Goal: Task Accomplishment & Management: Manage account settings

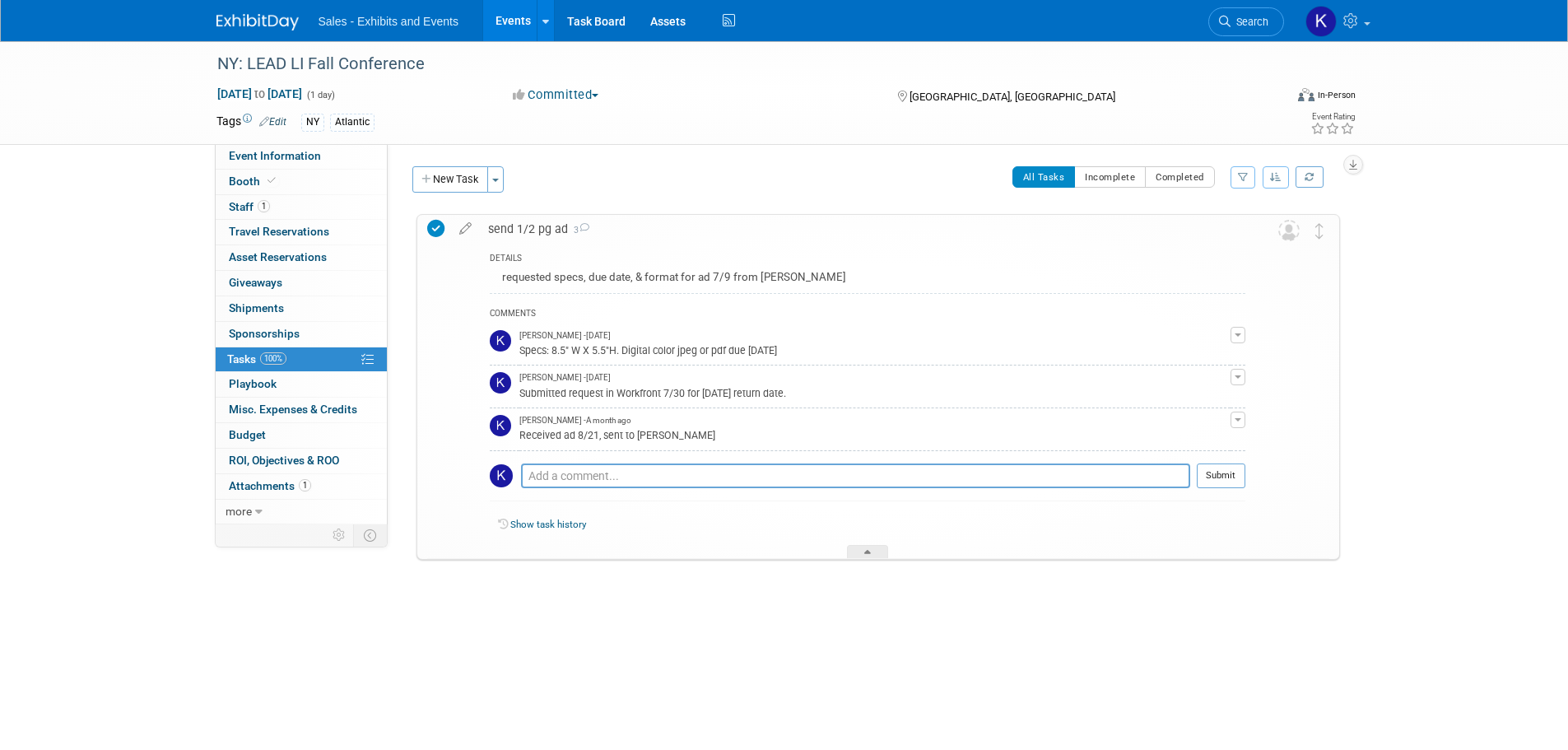
click at [265, 17] on img at bounding box center [258, 22] width 82 height 17
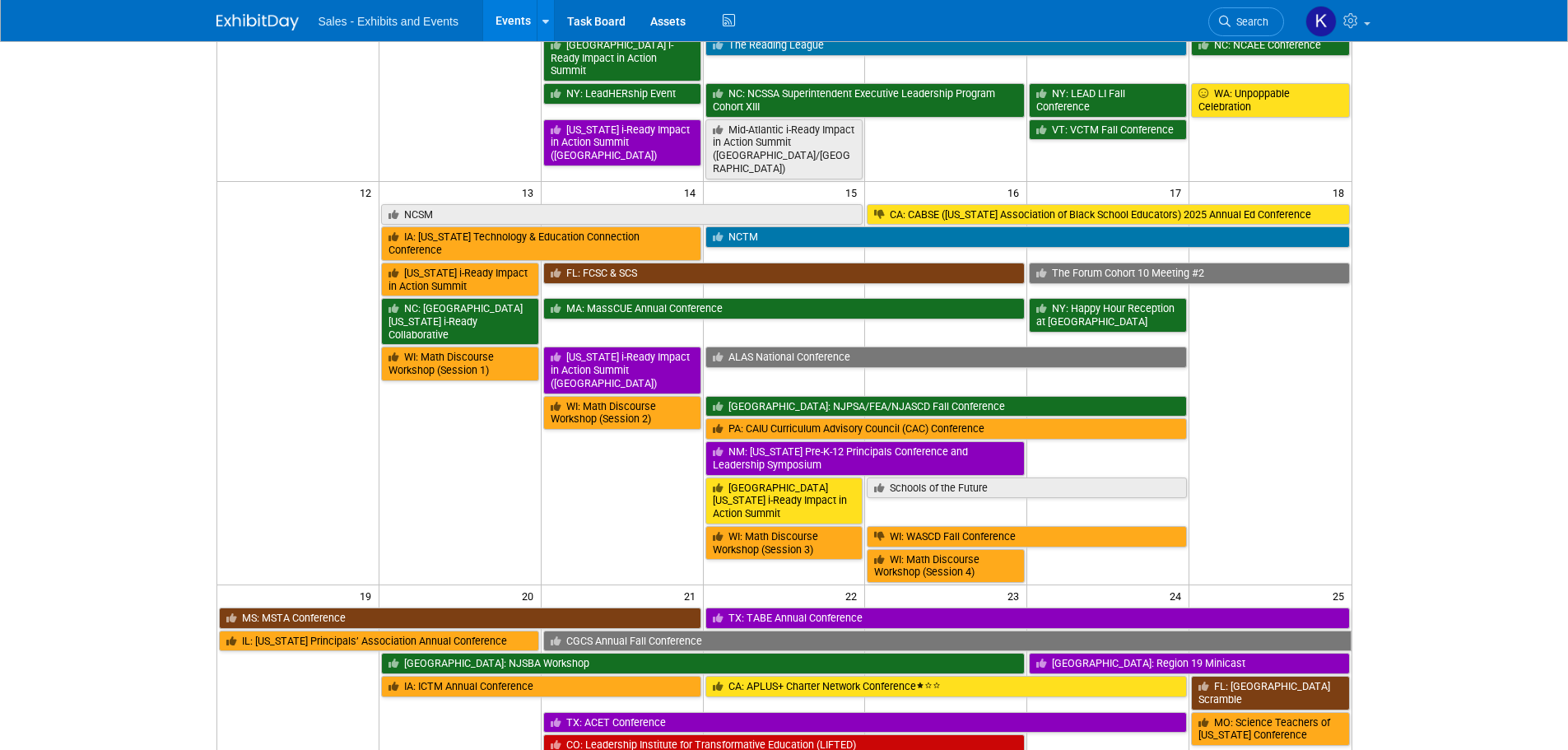
scroll to position [493, 0]
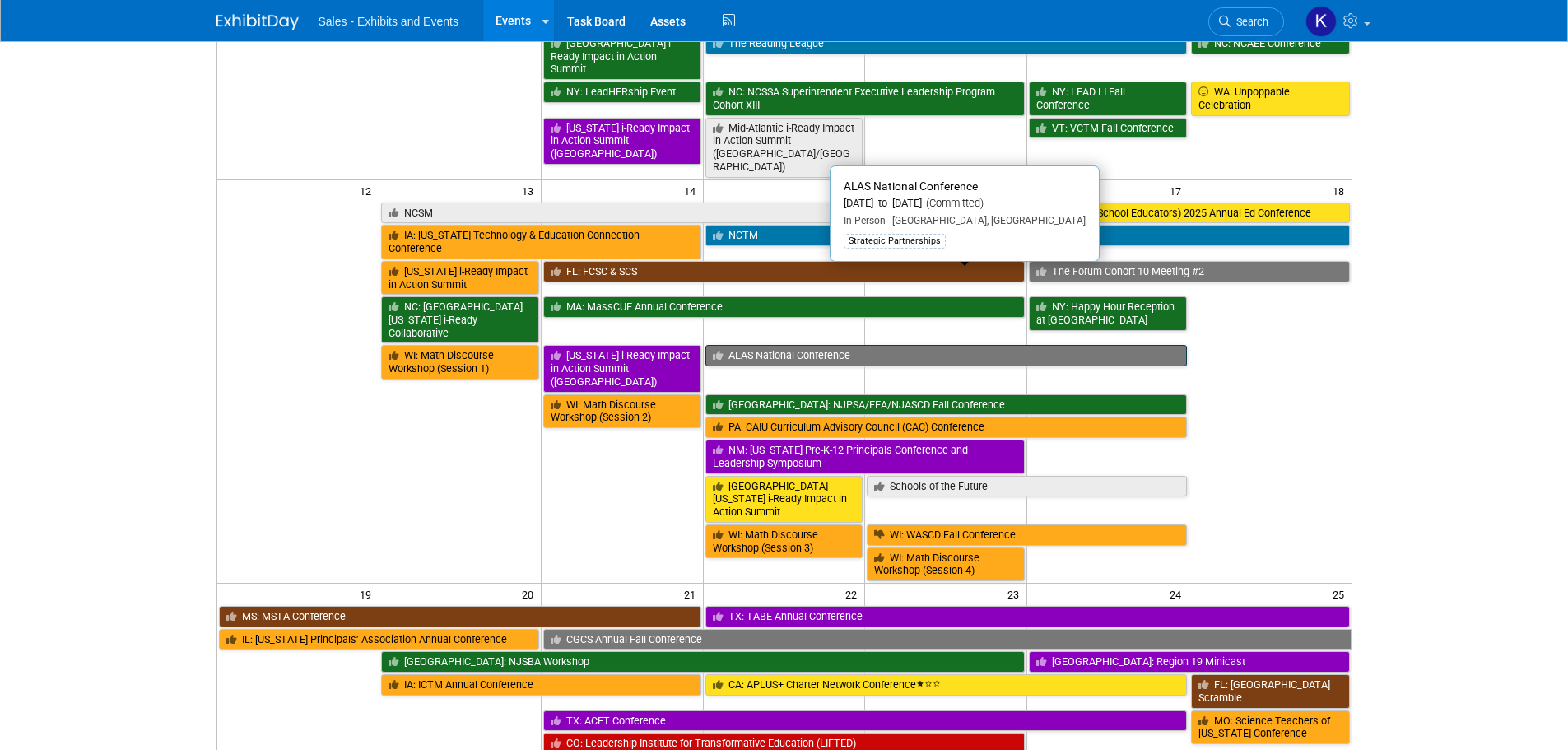
click at [786, 345] on link "ALAS National Conference" at bounding box center [947, 355] width 482 height 22
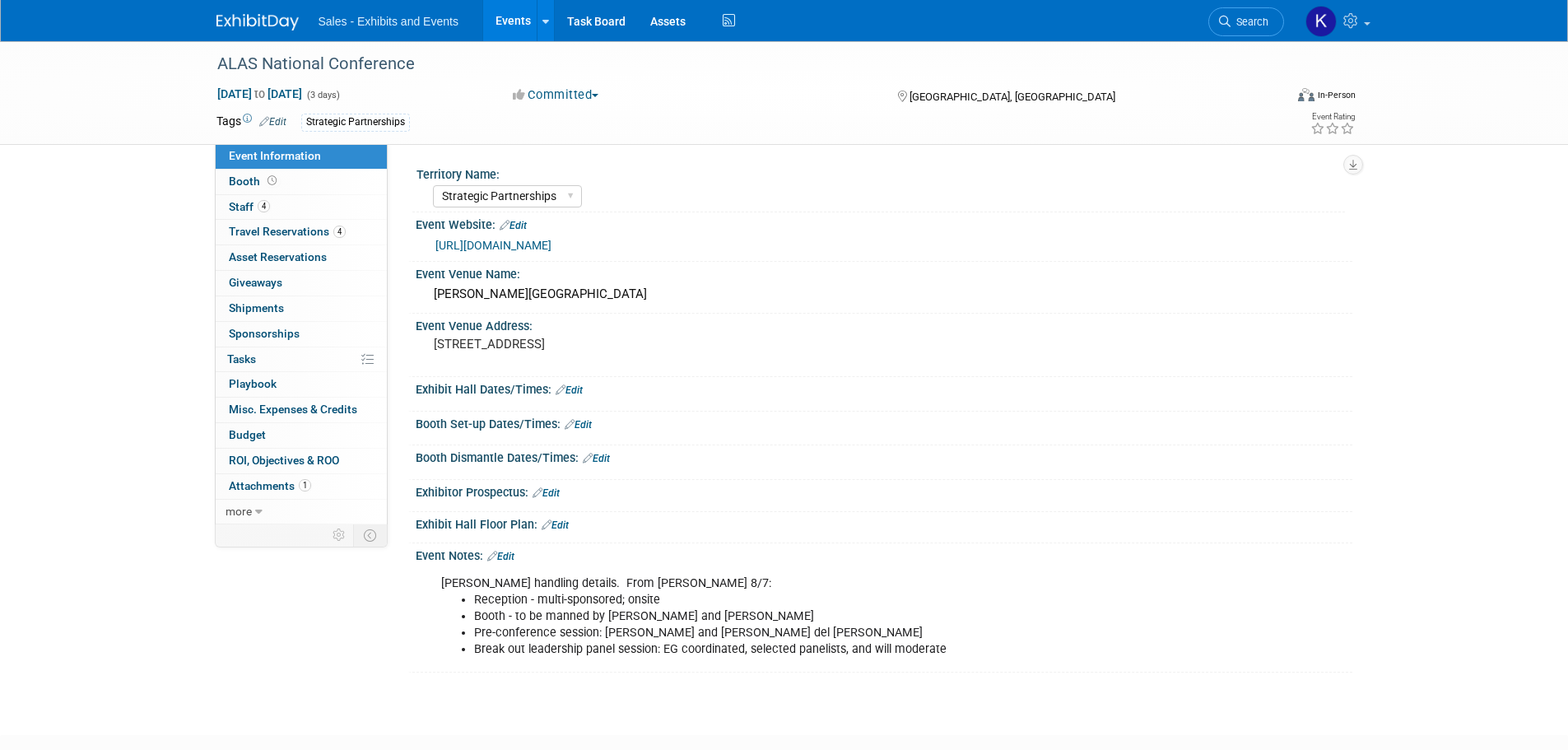
select select "Strategic Partnerships"
click at [243, 203] on span "Staff 4" at bounding box center [249, 206] width 41 height 13
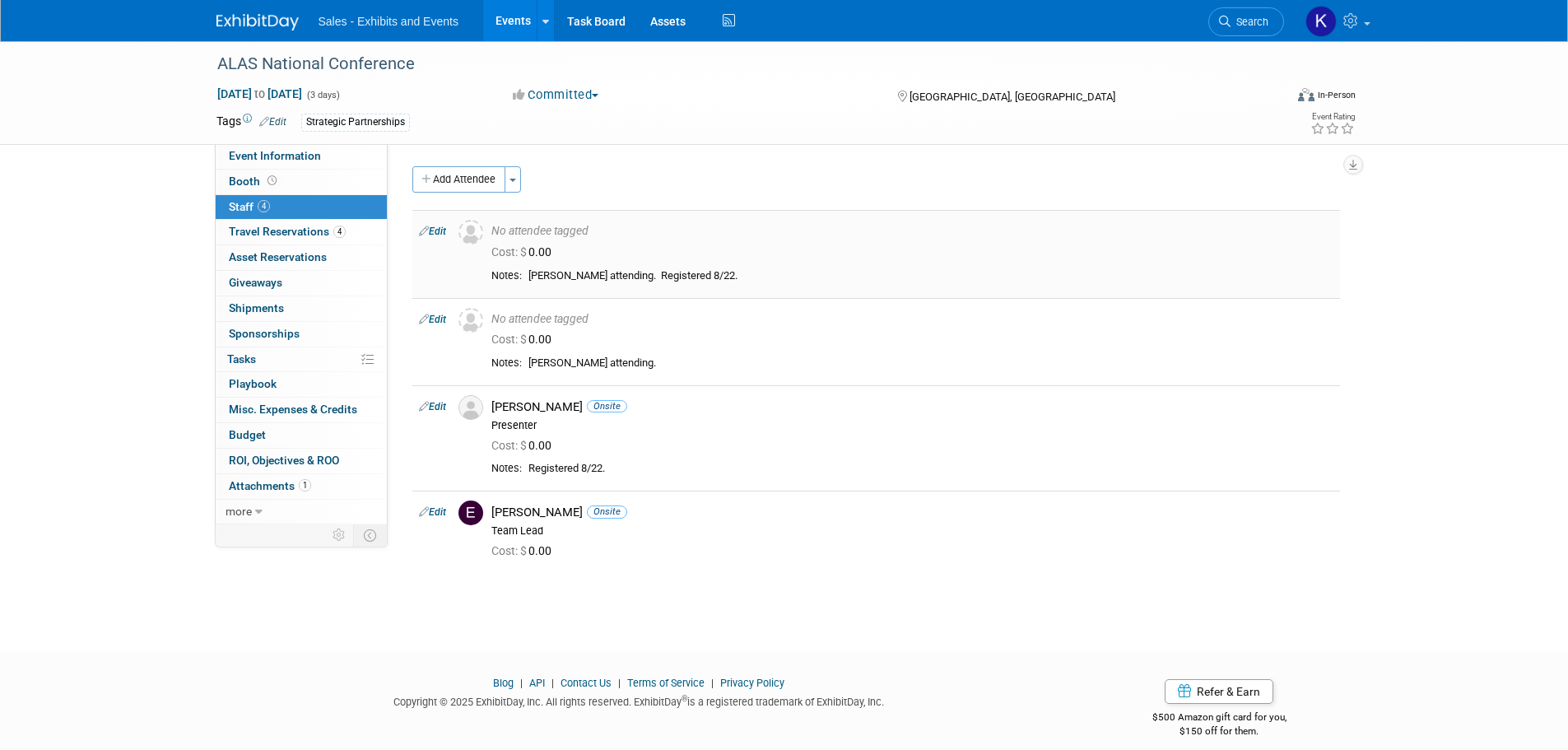
click at [436, 230] on link "Edit" at bounding box center [432, 231] width 27 height 11
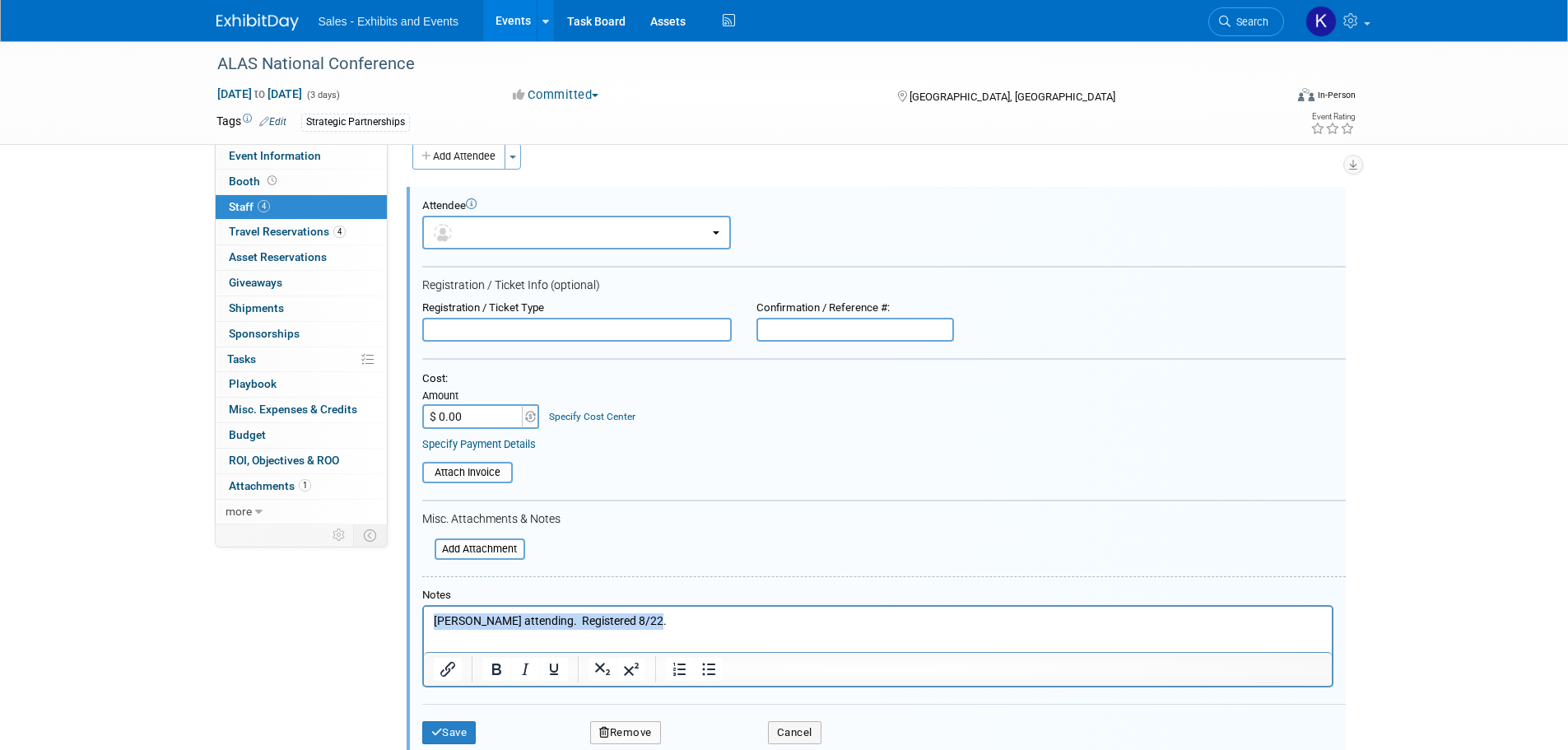
drag, startPoint x: 662, startPoint y: 616, endPoint x: 431, endPoint y: 622, distance: 231.1
click at [433, 623] on p "Janet Rojero attending. Registered 8/22." at bounding box center [878, 621] width 889 height 17
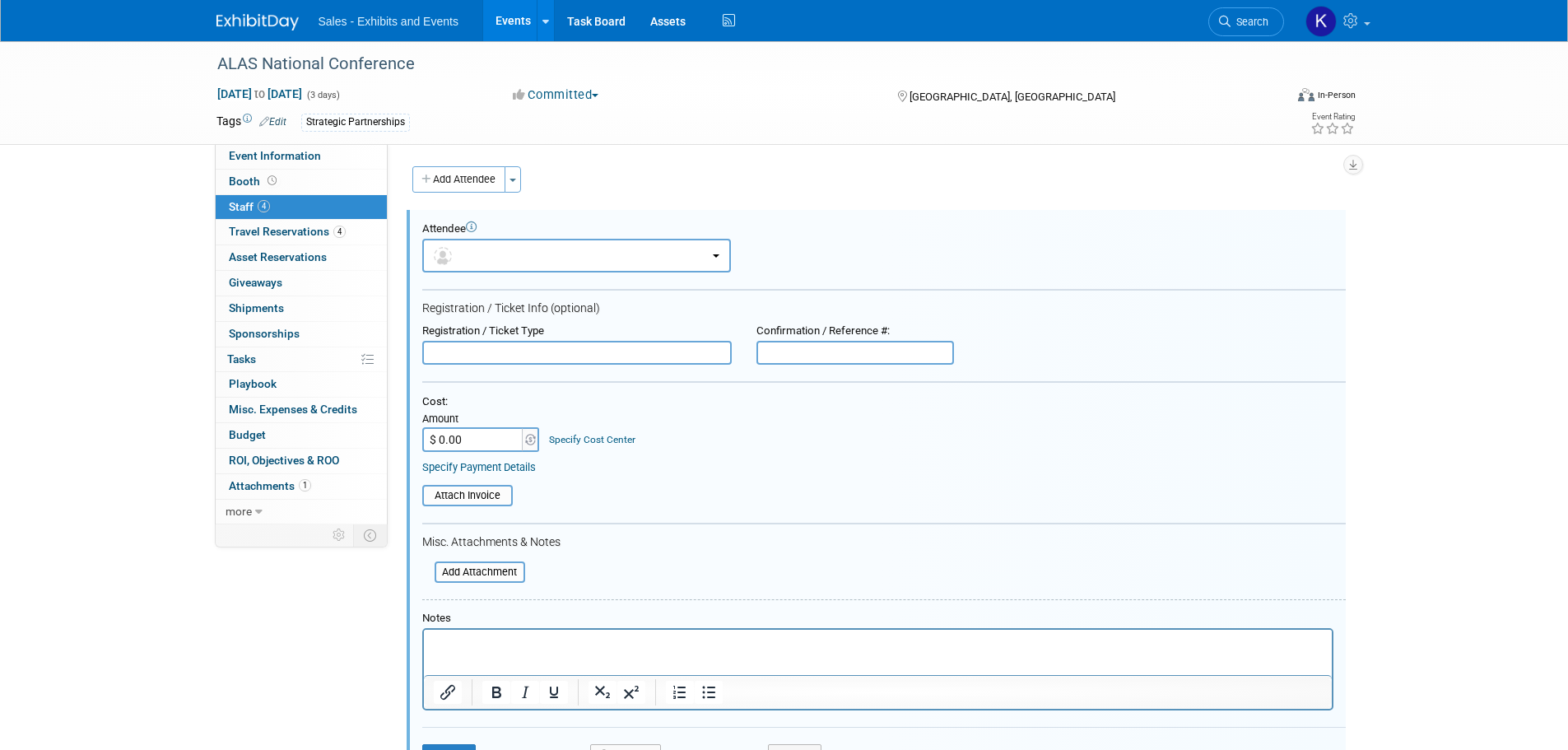
click at [466, 178] on button "Add Attendee" at bounding box center [459, 179] width 93 height 26
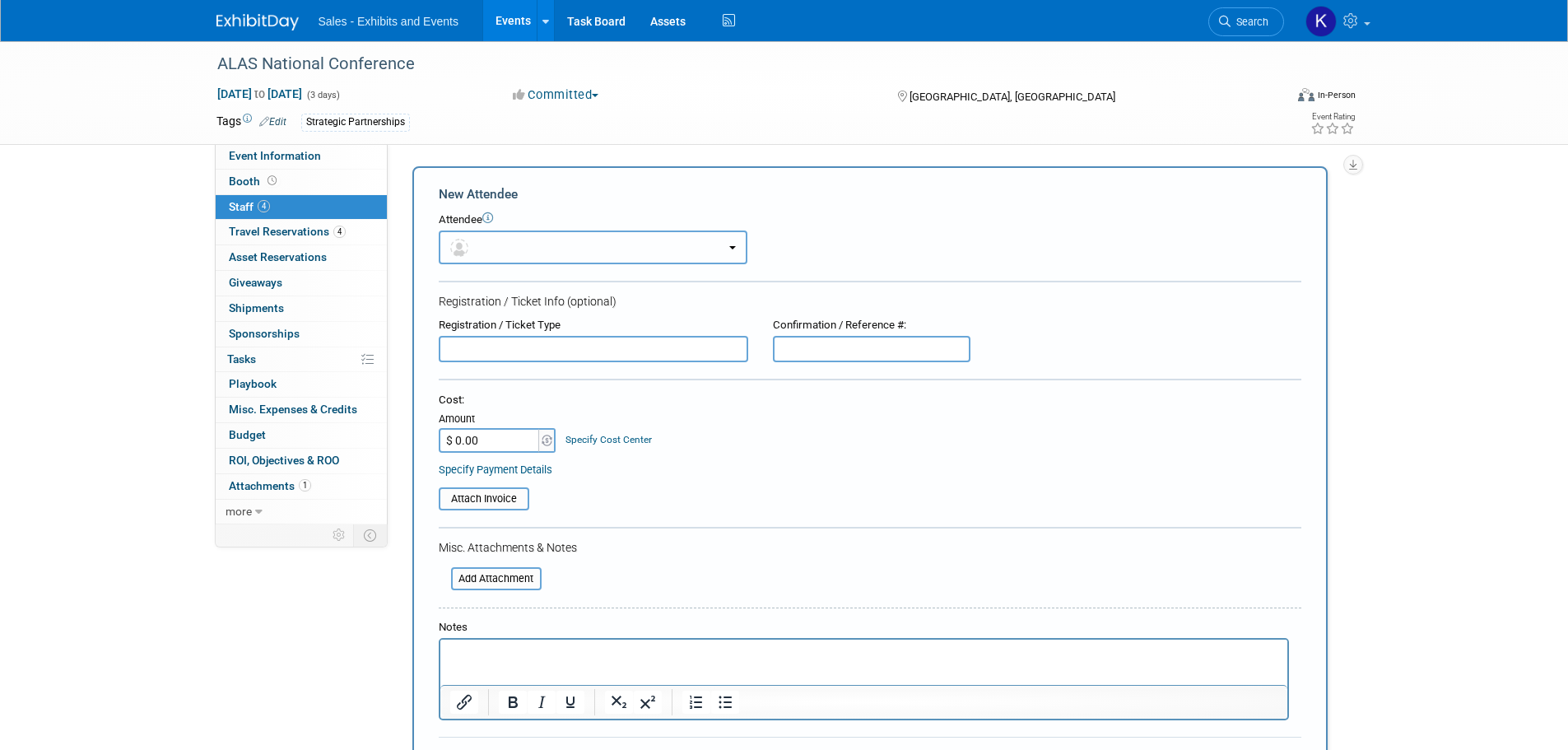
click at [563, 244] on button "button" at bounding box center [592, 247] width 308 height 34
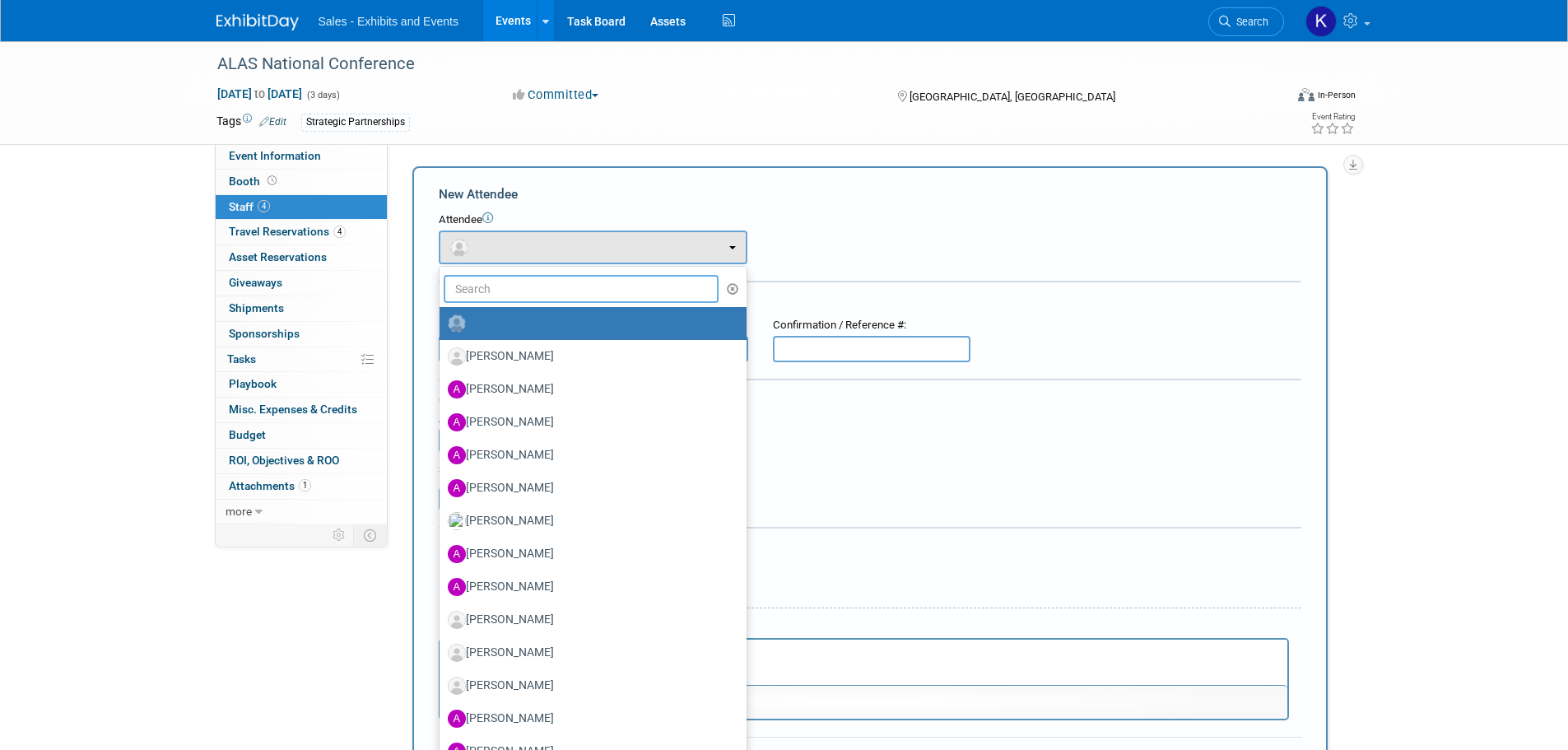
click at [564, 292] on input "text" at bounding box center [582, 289] width 276 height 28
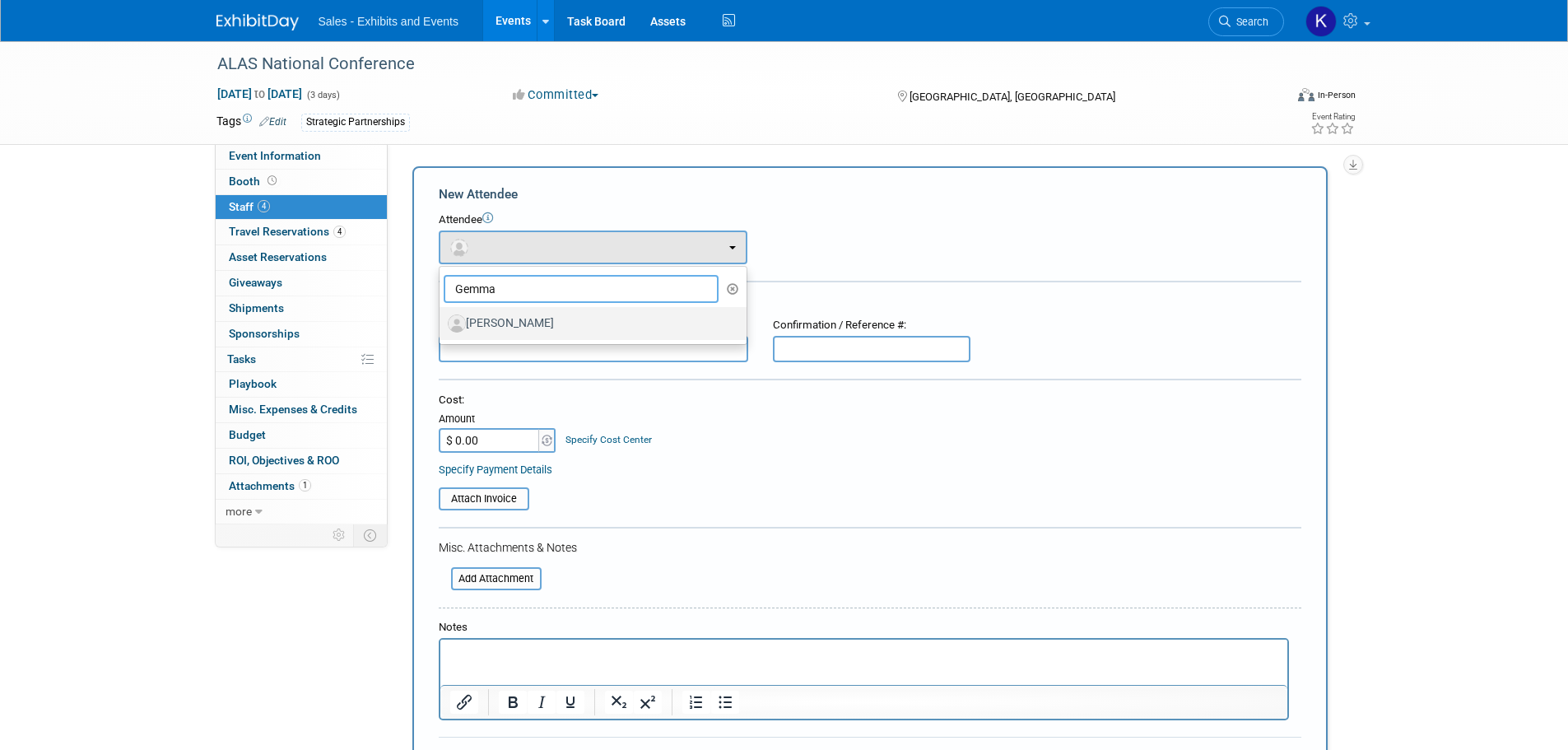
type input "Gemma"
click at [565, 321] on label "[PERSON_NAME]" at bounding box center [589, 323] width 282 height 26
click at [442, 321] on input "[PERSON_NAME]" at bounding box center [437, 321] width 10 height 10
select select "979500fb-63a9-4da2-a1cd-cb7abfbd172f"
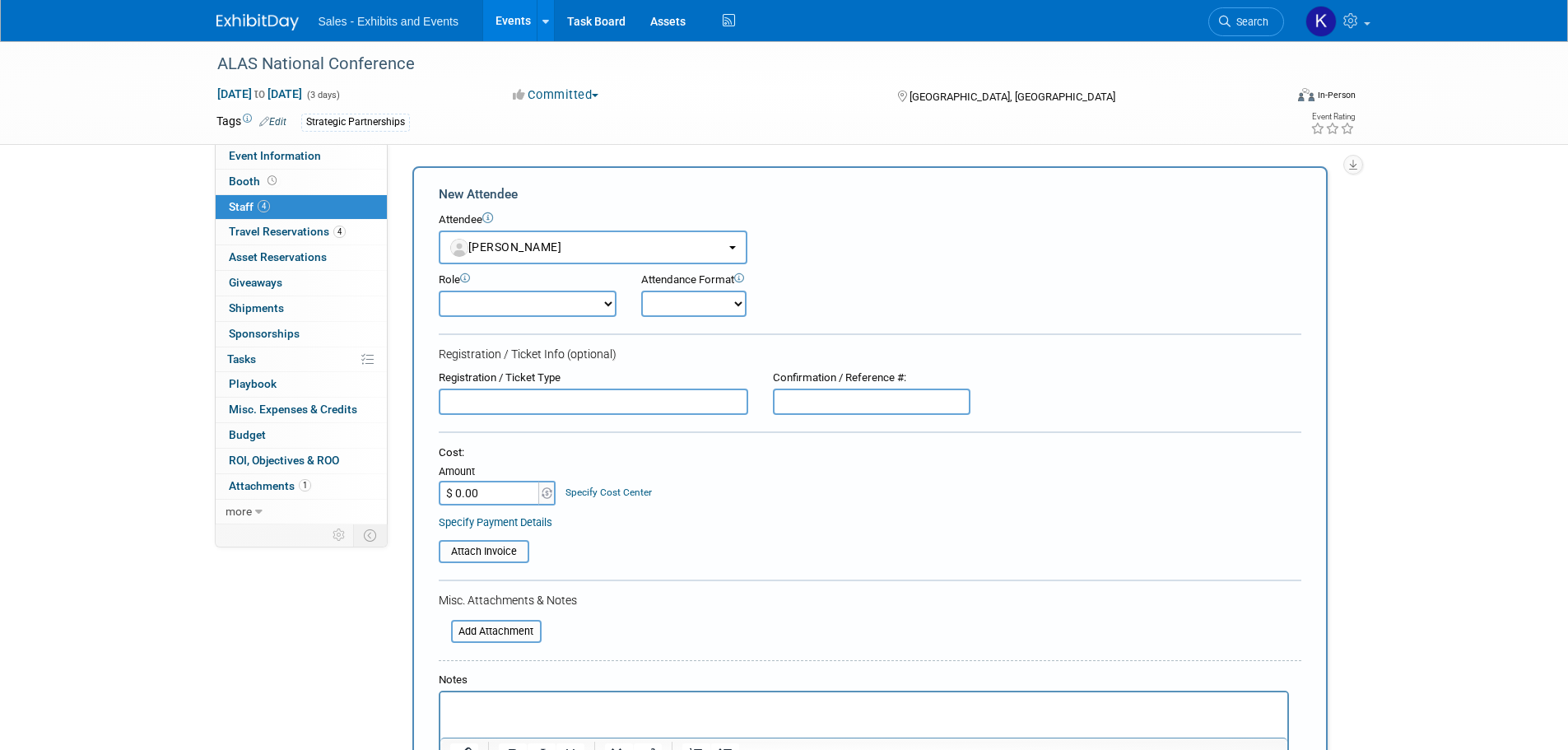
click at [601, 306] on select "Author Demonstrator Host Planner Presenter Product Rep Sales Representative" at bounding box center [528, 304] width 178 height 26
select select "4"
click at [439, 291] on select "Author Demonstrator Host Planner Presenter Product Rep Sales Representative" at bounding box center [528, 304] width 178 height 26
click at [725, 302] on select "Onsite Remote" at bounding box center [694, 304] width 106 height 26
select select "1"
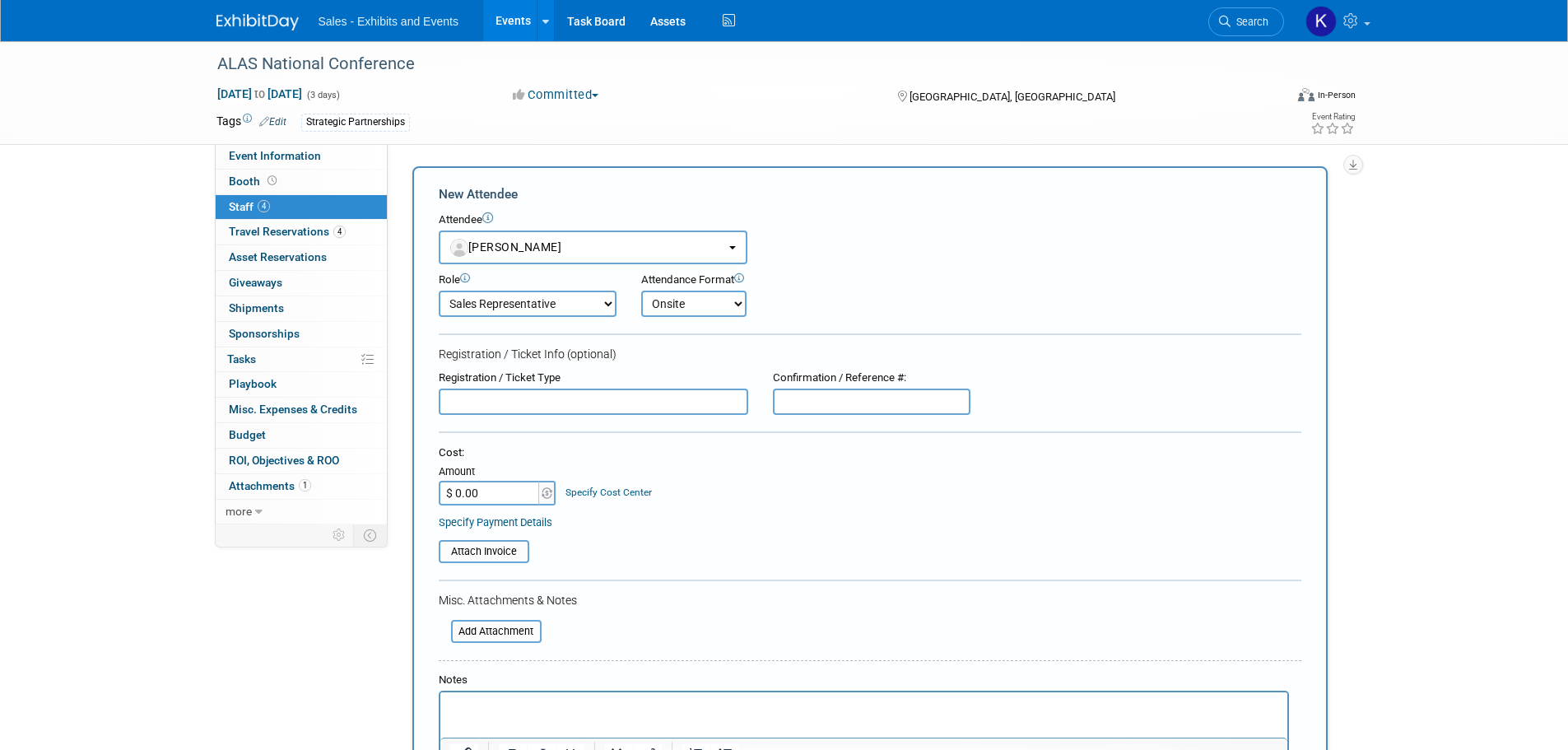
click at [641, 291] on select "Onsite Remote" at bounding box center [694, 304] width 106 height 26
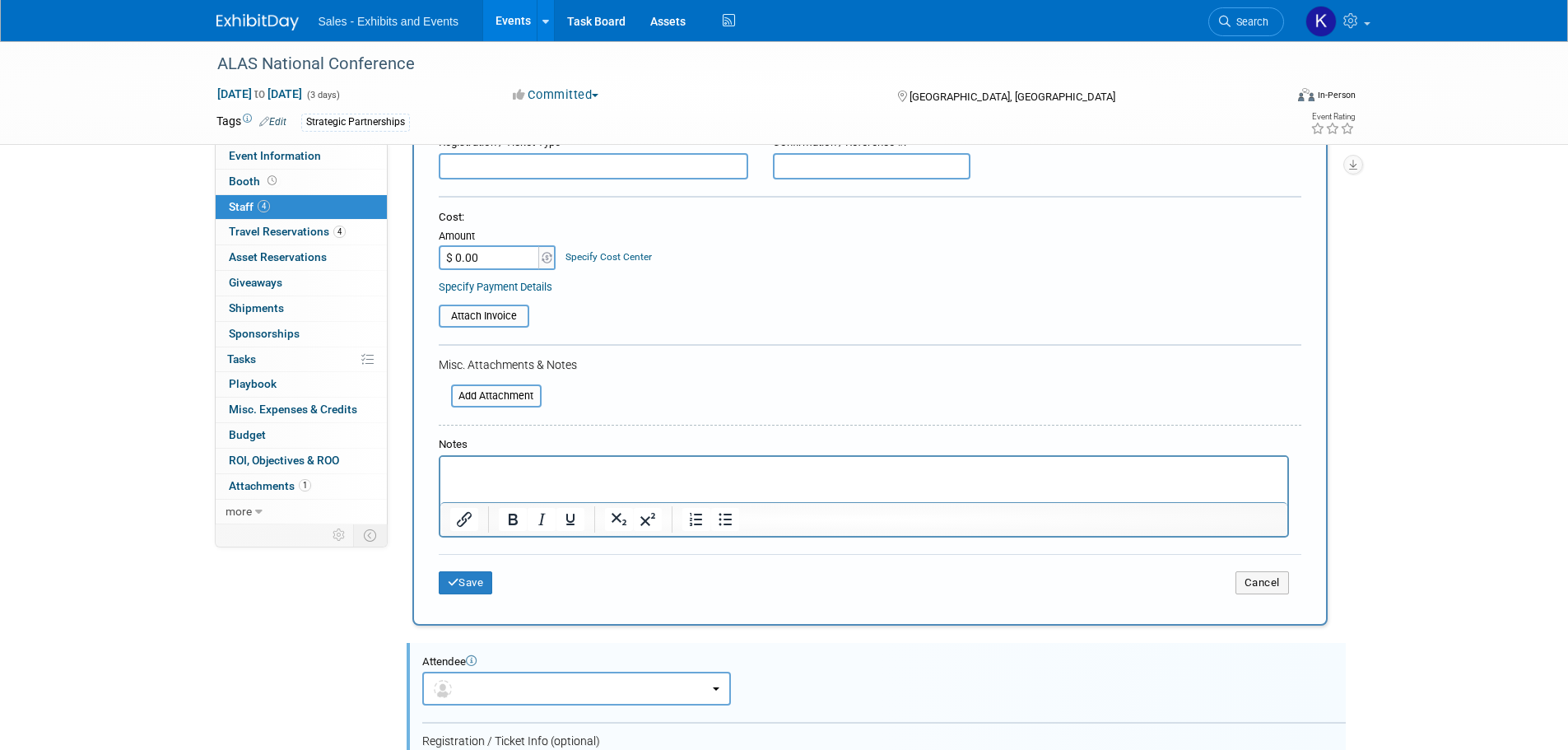
scroll to position [411, 0]
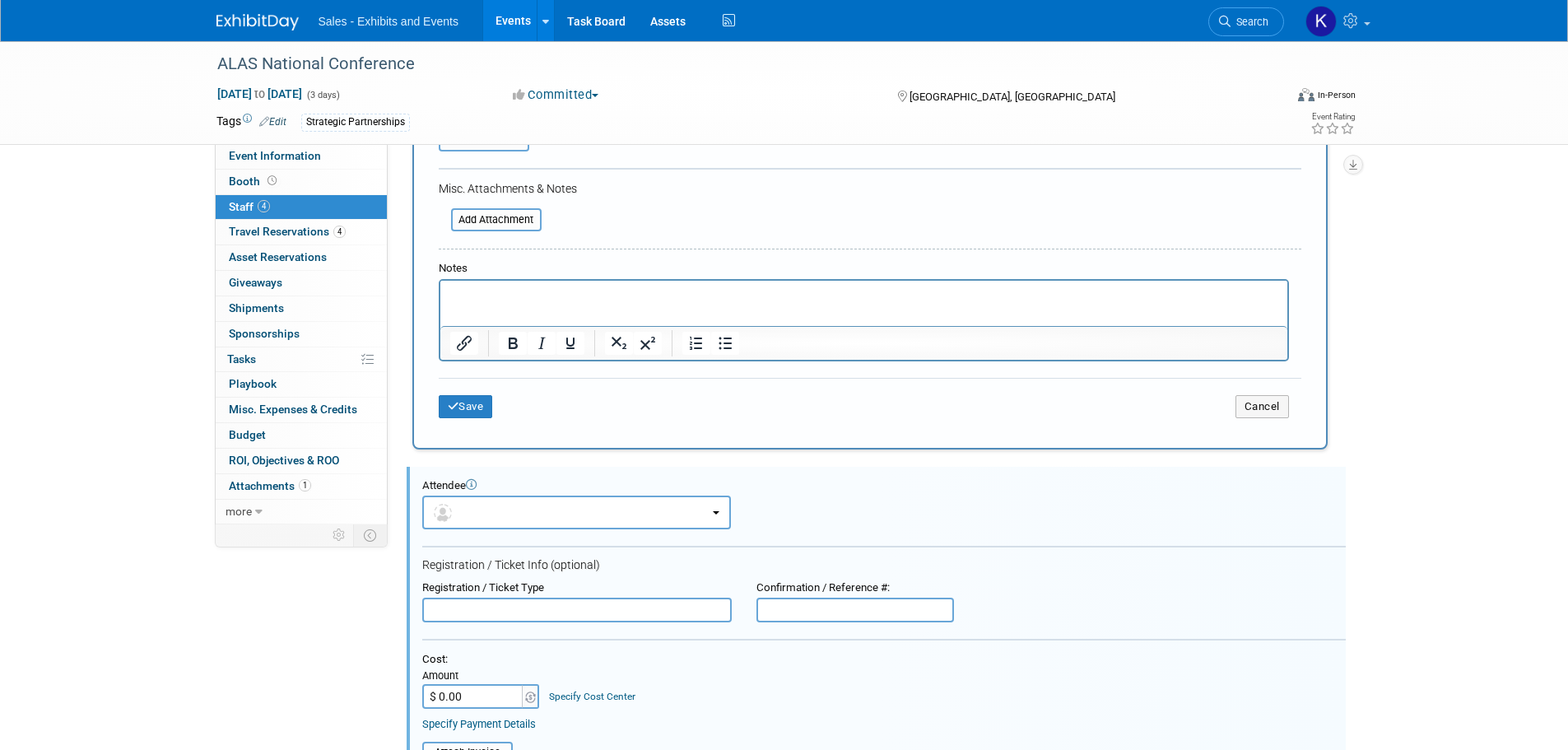
click at [497, 286] on html at bounding box center [863, 292] width 847 height 23
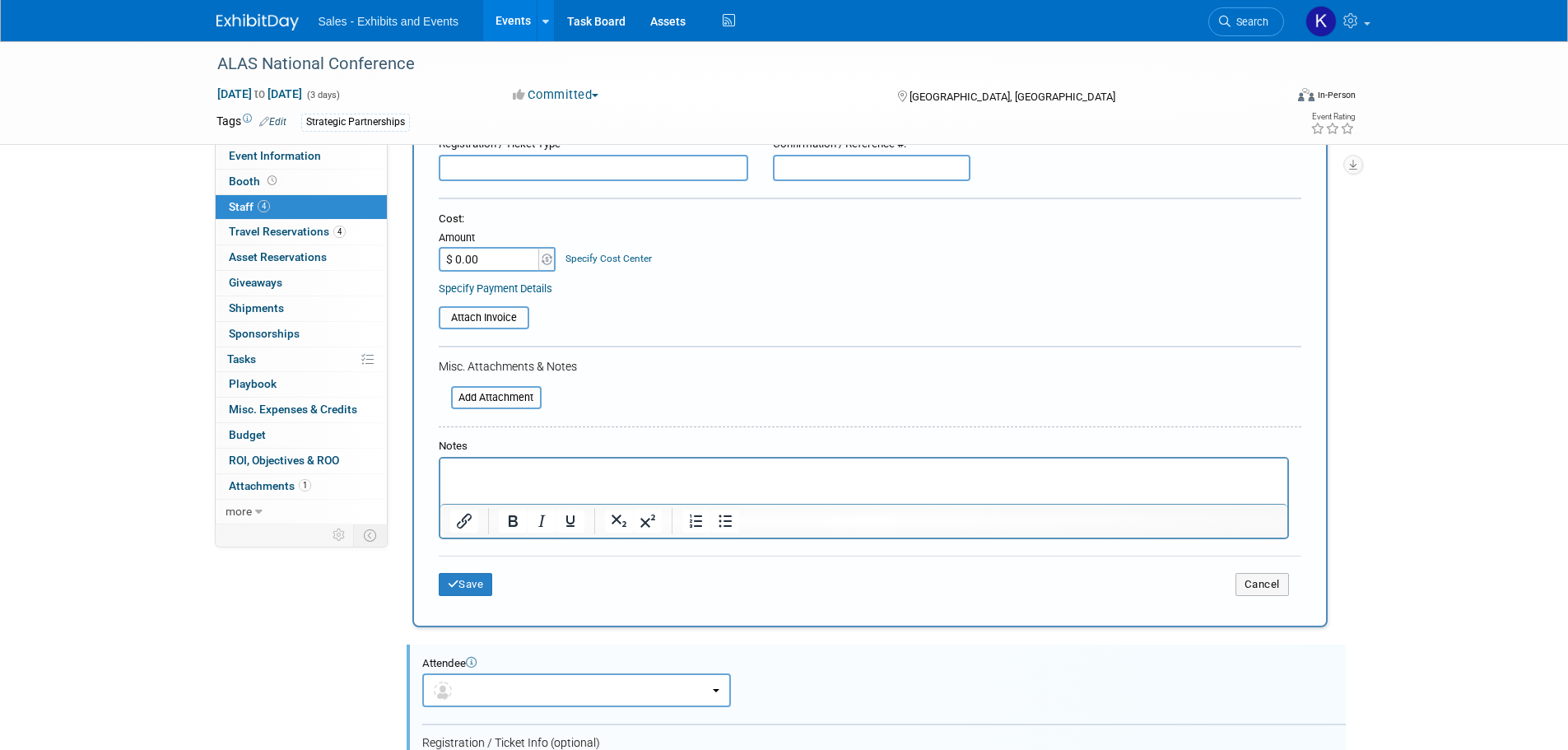
scroll to position [247, 0]
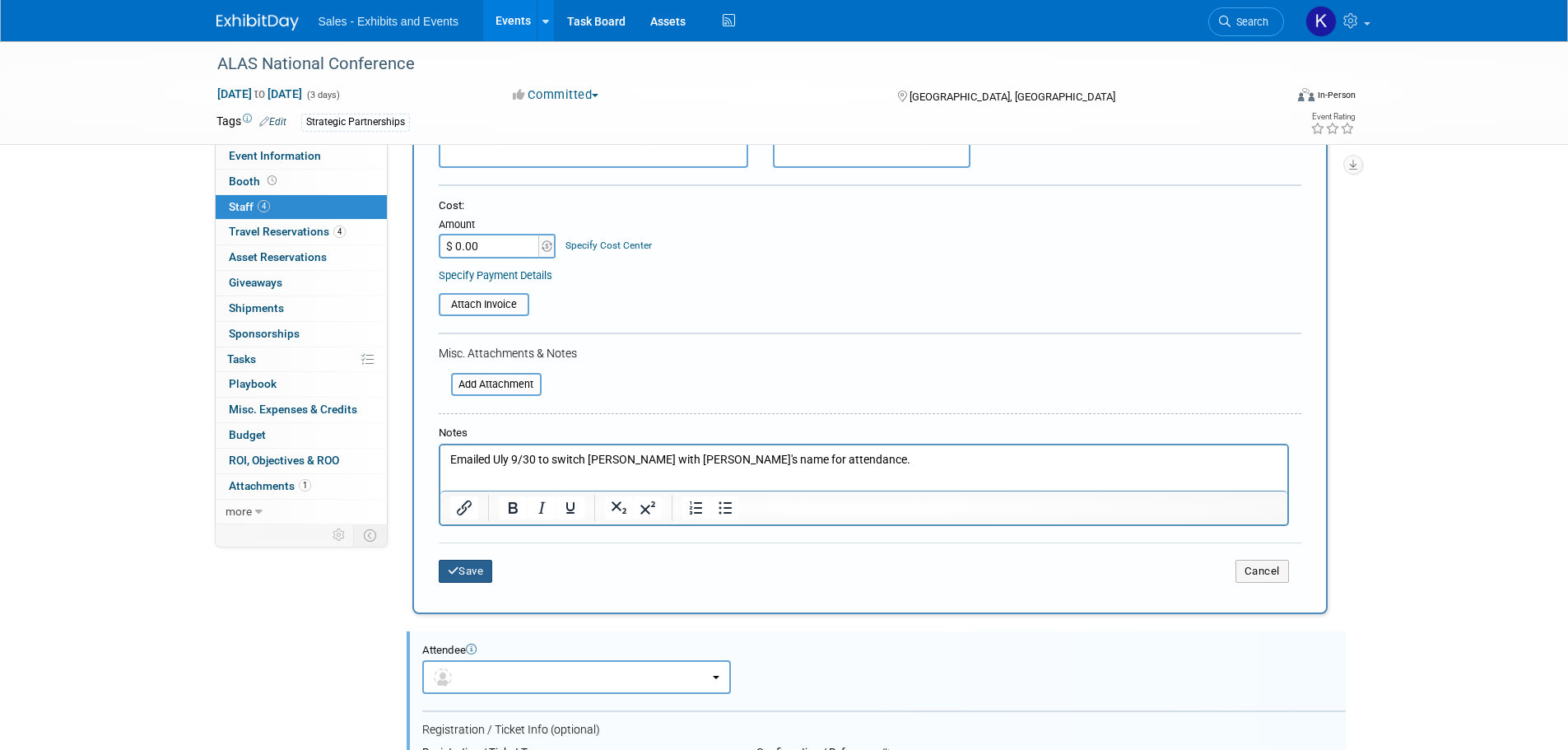
click at [462, 577] on button "Save" at bounding box center [466, 571] width 54 height 23
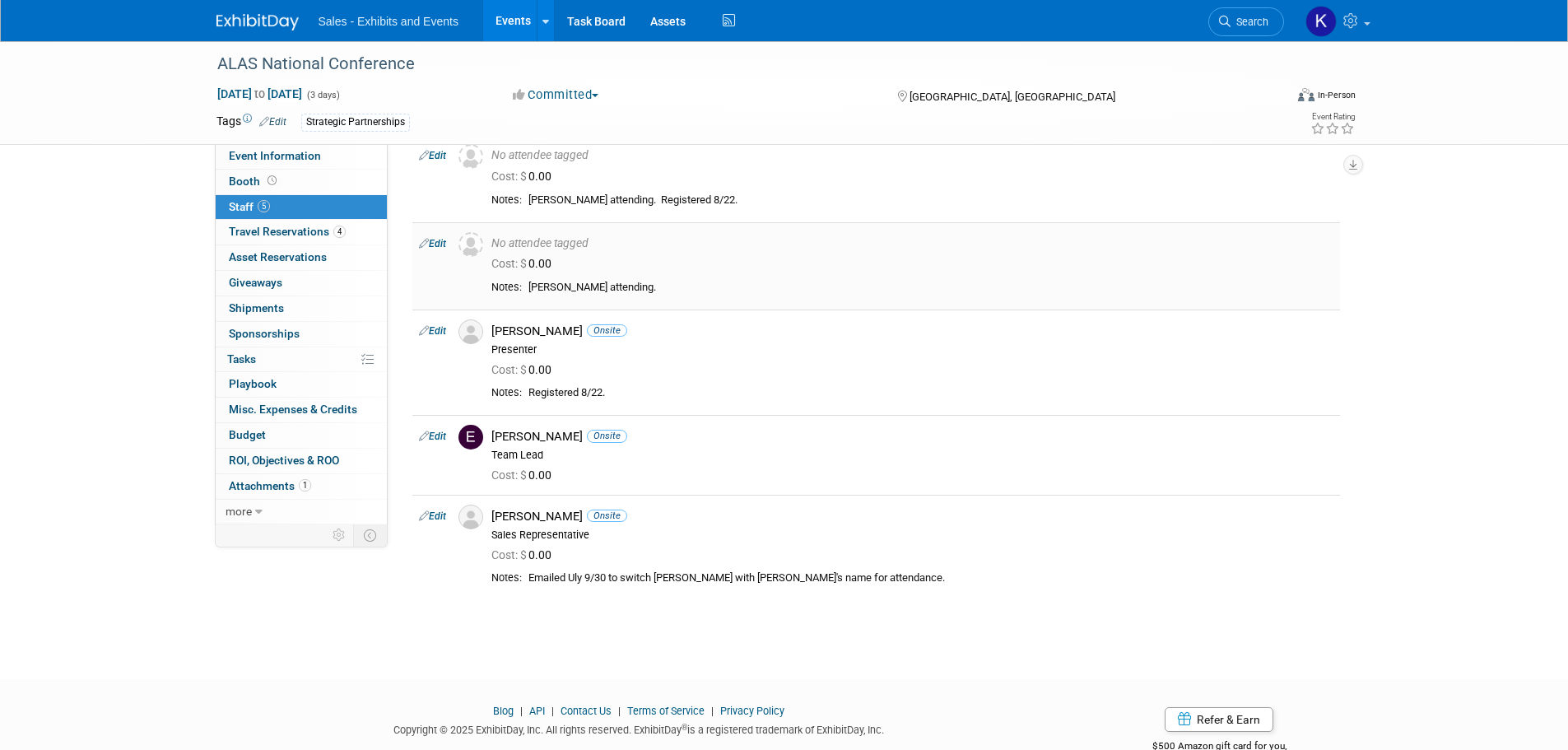
scroll to position [0, 0]
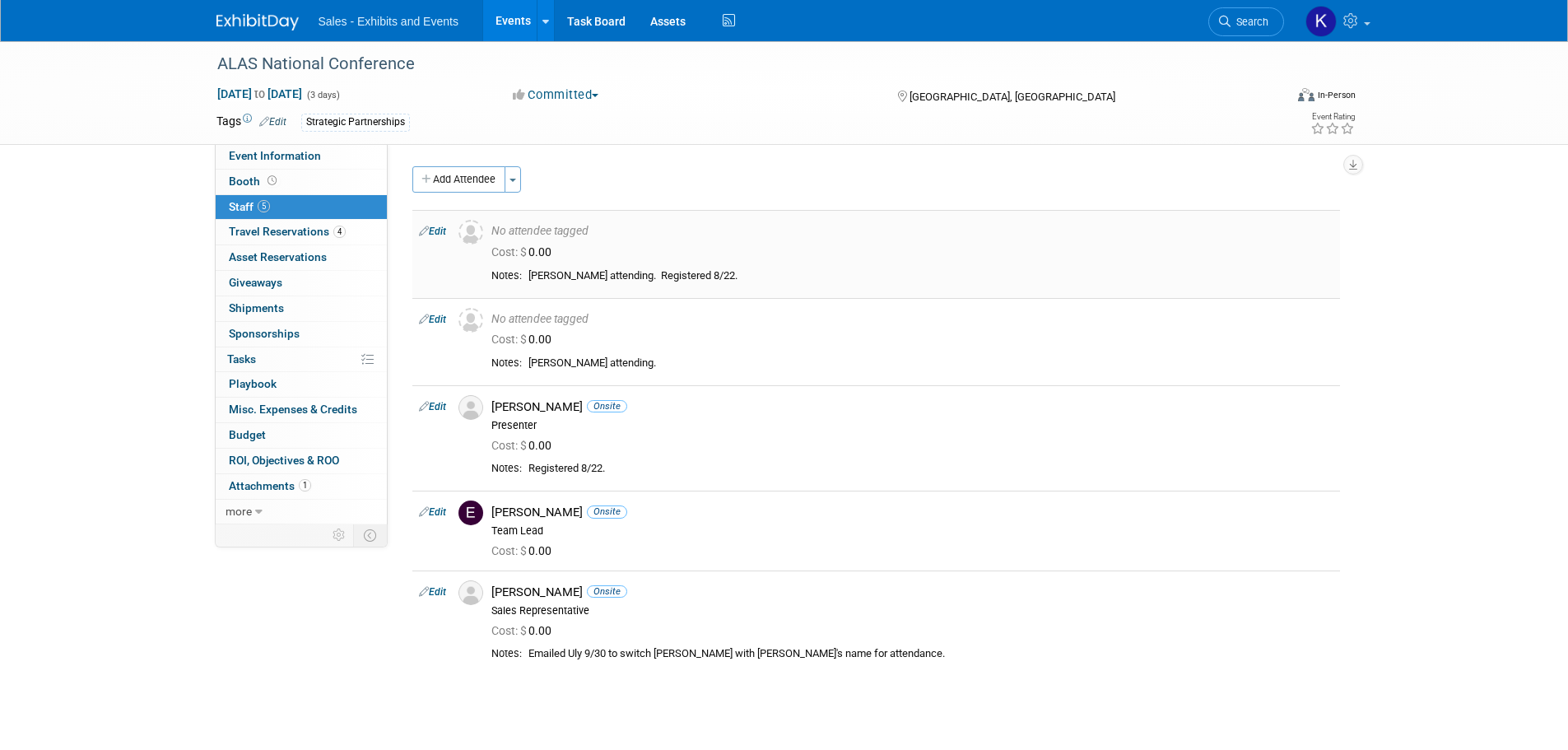
click at [438, 230] on link "Edit" at bounding box center [432, 231] width 27 height 11
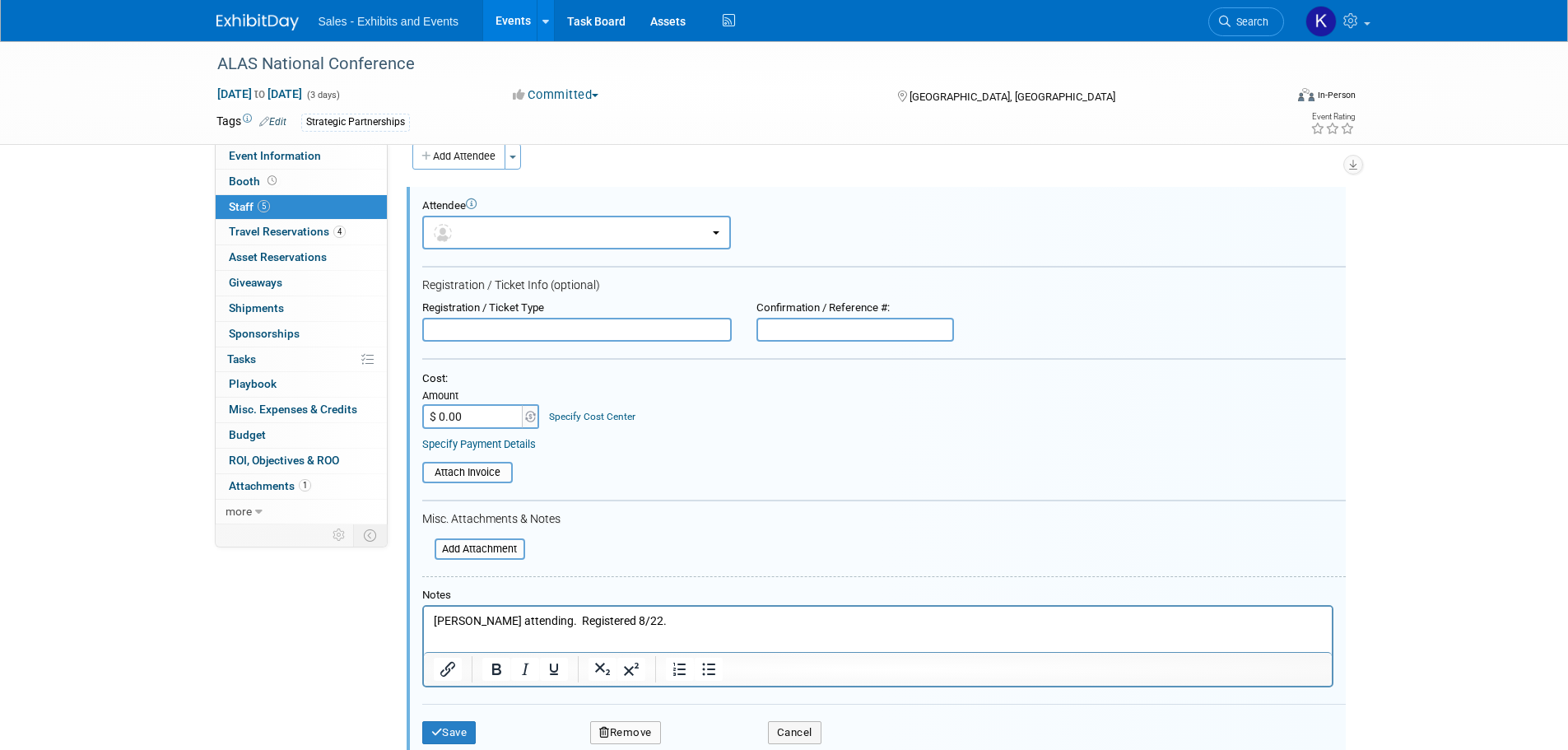
click at [638, 728] on button "Remove" at bounding box center [625, 733] width 71 height 23
drag, startPoint x: 722, startPoint y: 725, endPoint x: 752, endPoint y: 717, distance: 31.0
click at [723, 725] on link "Yes" at bounding box center [715, 727] width 48 height 26
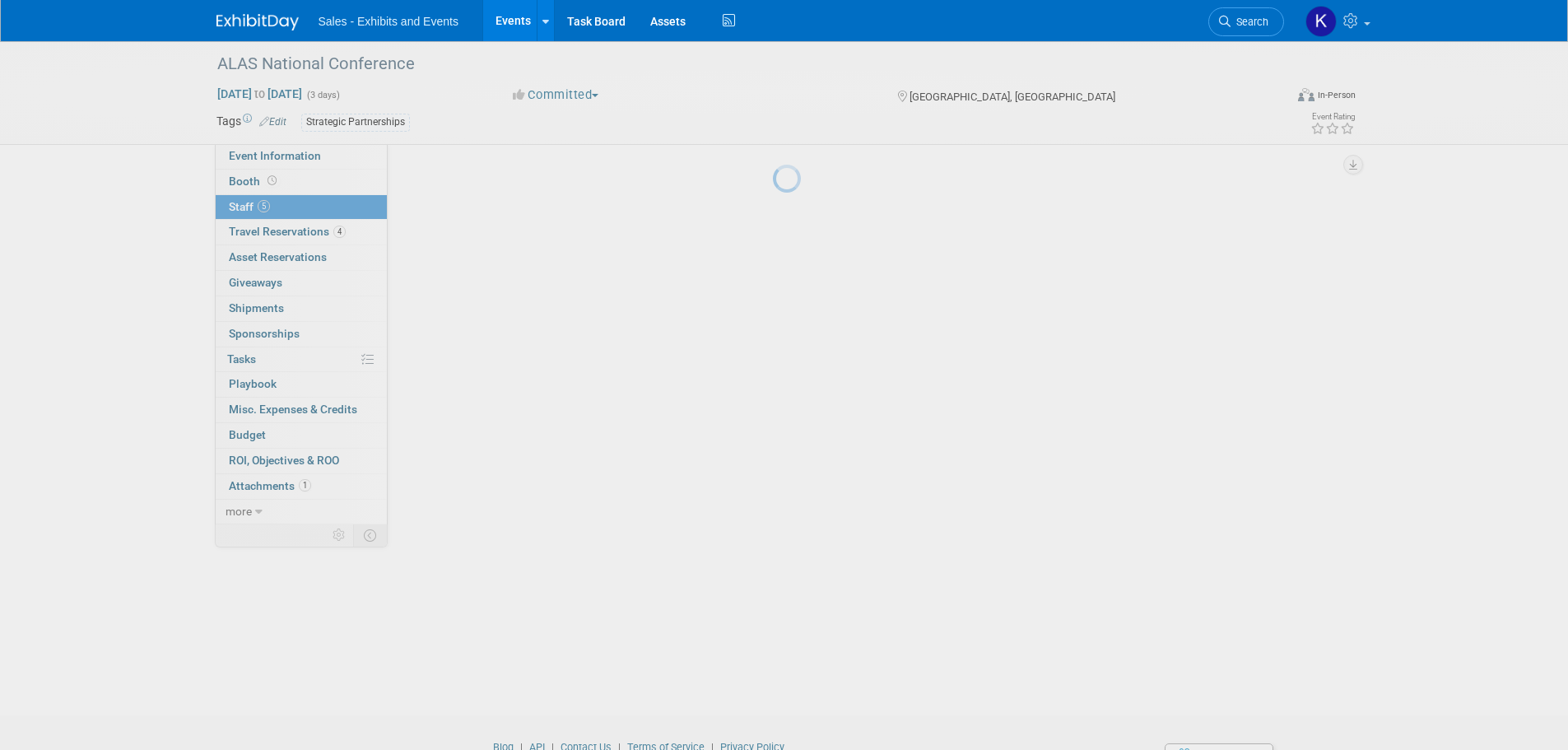
scroll to position [23, 0]
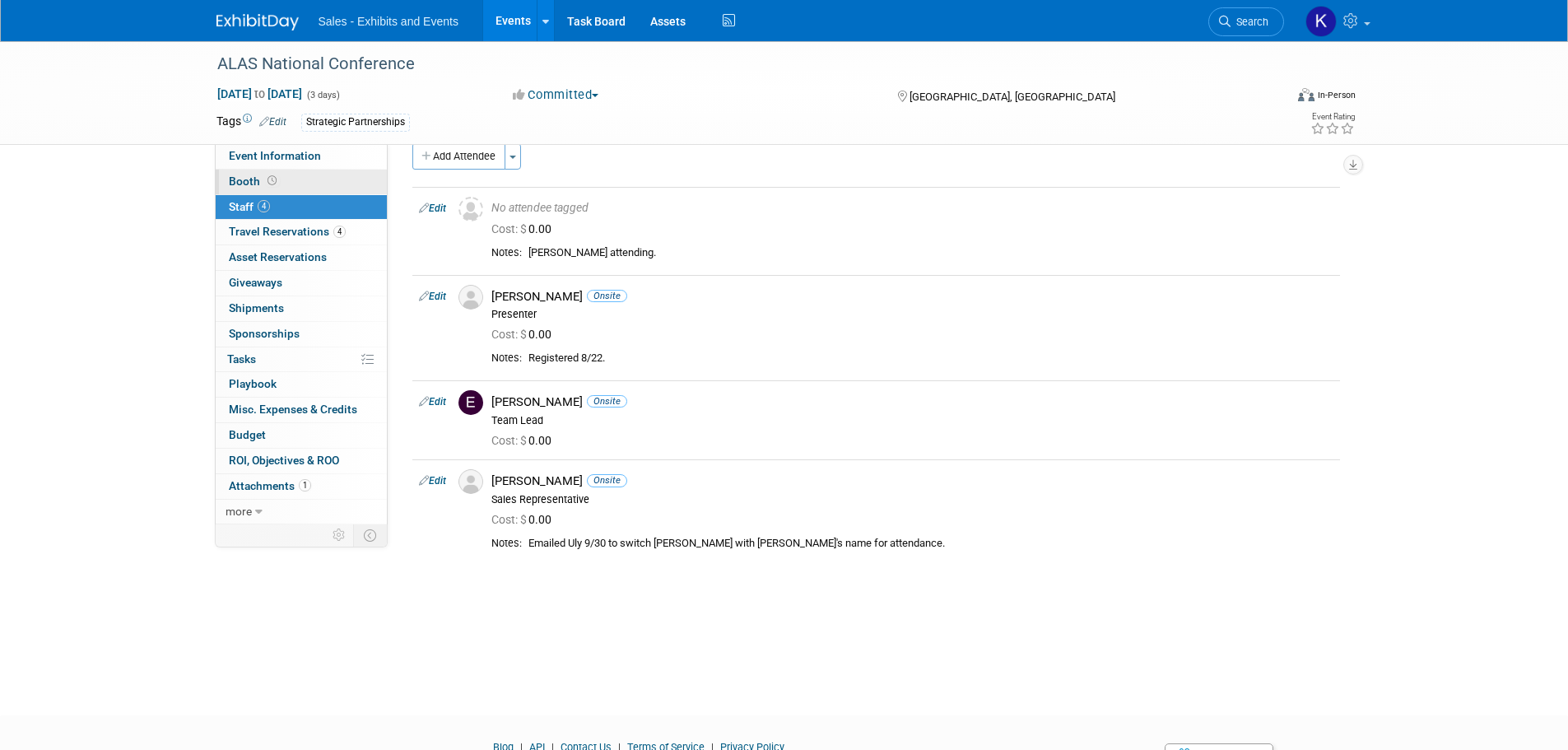
click at [232, 176] on span "Booth" at bounding box center [254, 181] width 51 height 13
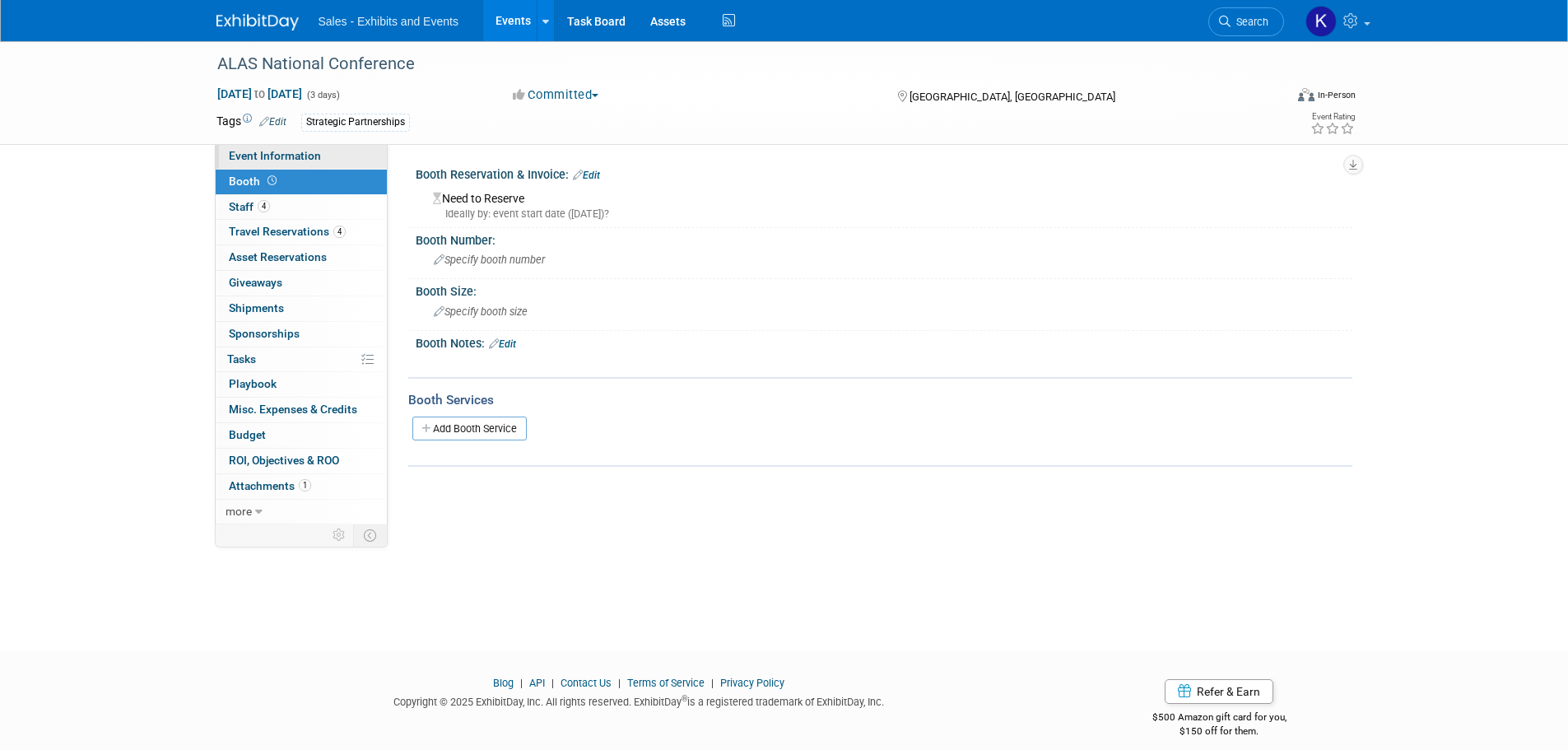
click at [285, 154] on span "Event Information" at bounding box center [275, 155] width 93 height 13
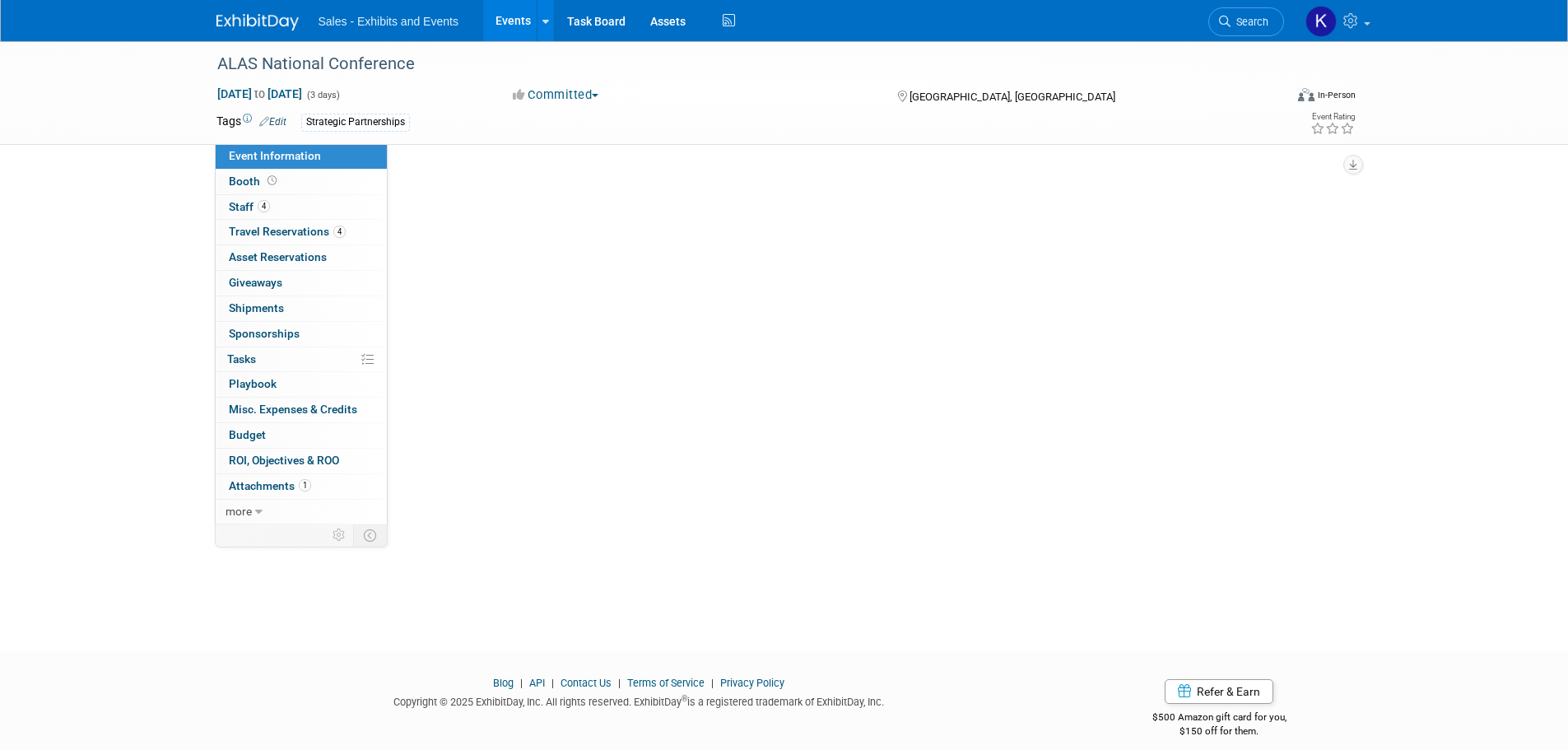
select select "Strategic Partnerships"
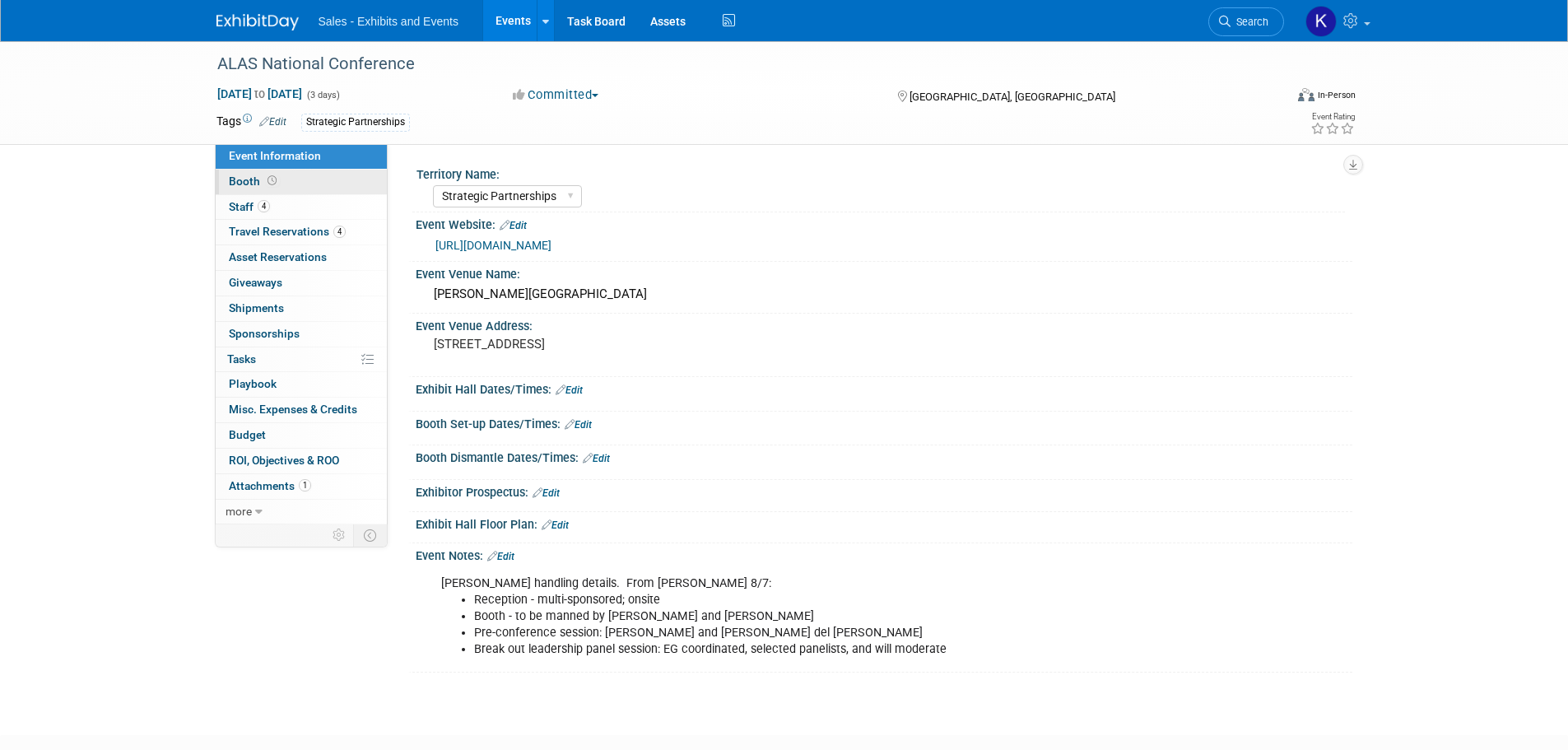
drag, startPoint x: 248, startPoint y: 174, endPoint x: 265, endPoint y: 175, distance: 17.0
click at [250, 174] on link "Booth" at bounding box center [301, 182] width 171 height 24
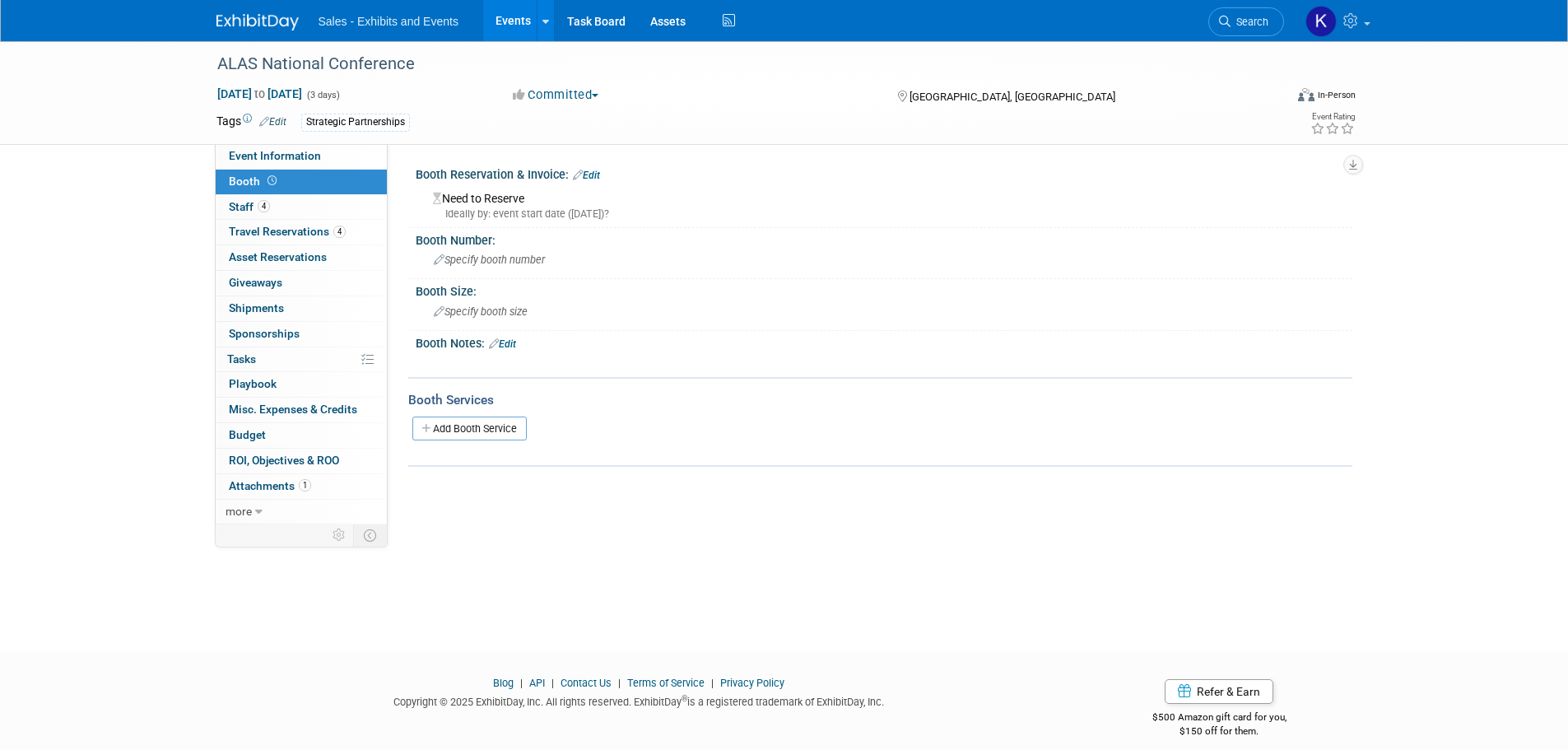
click at [266, 15] on img at bounding box center [258, 22] width 82 height 17
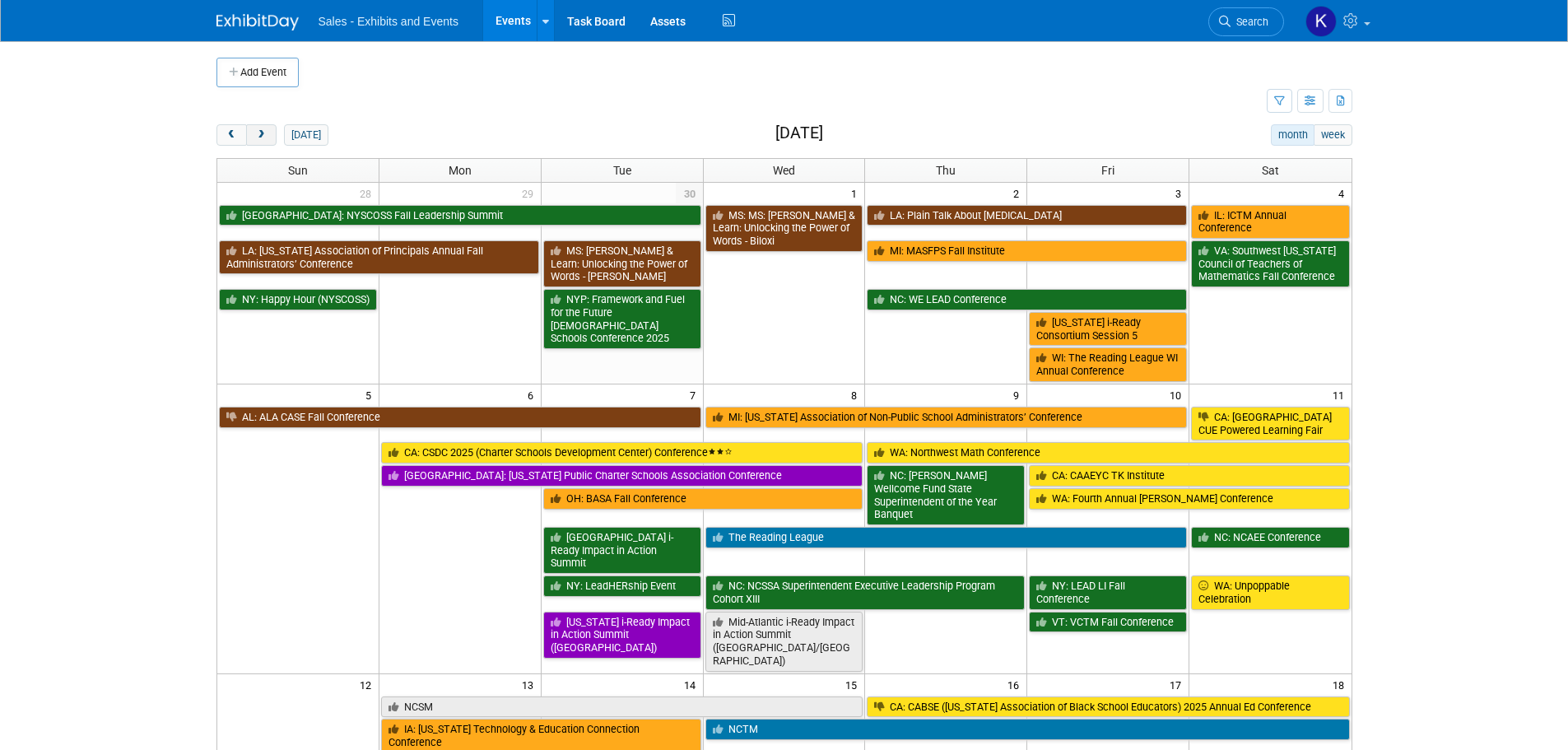
click at [268, 131] on button "next" at bounding box center [261, 134] width 31 height 22
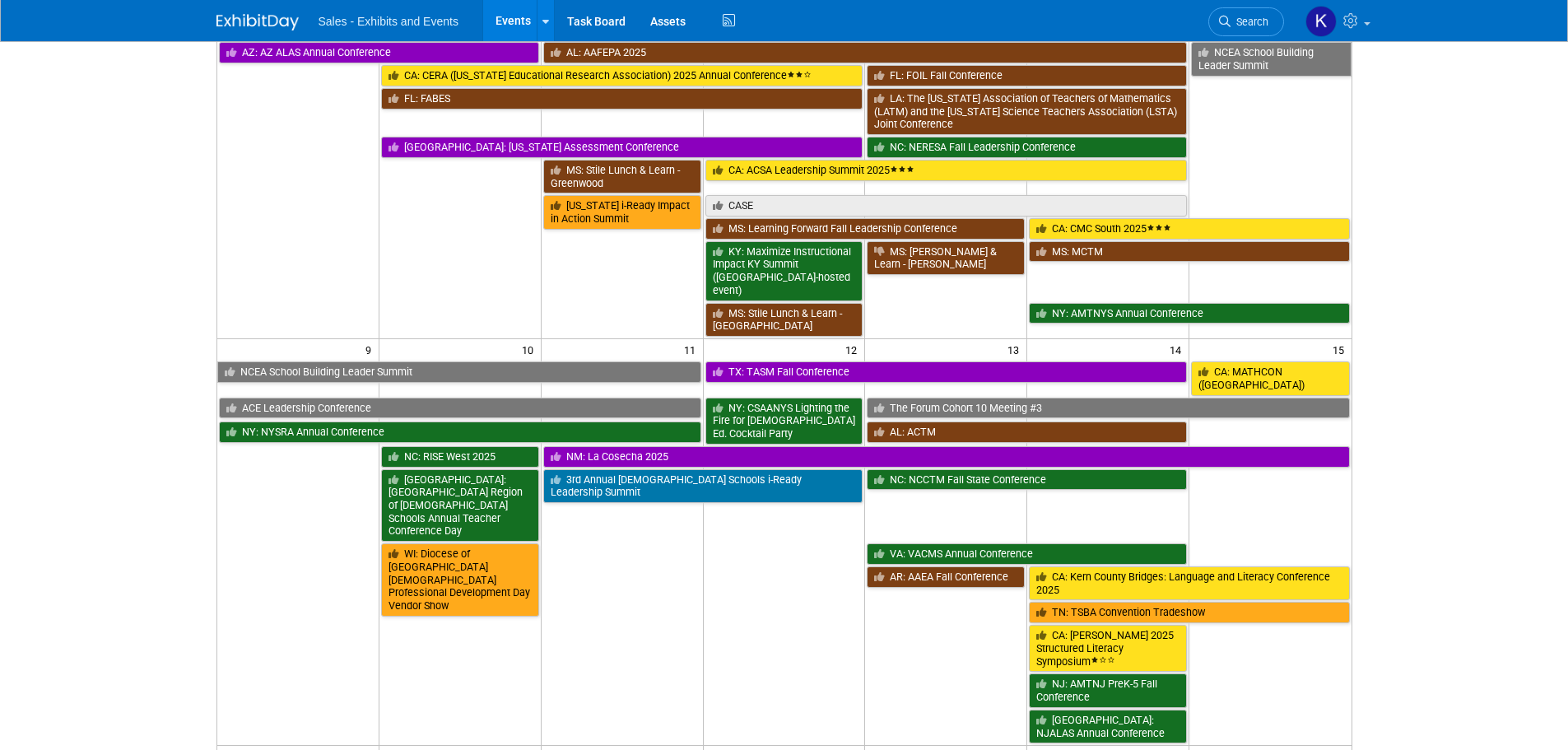
scroll to position [576, 0]
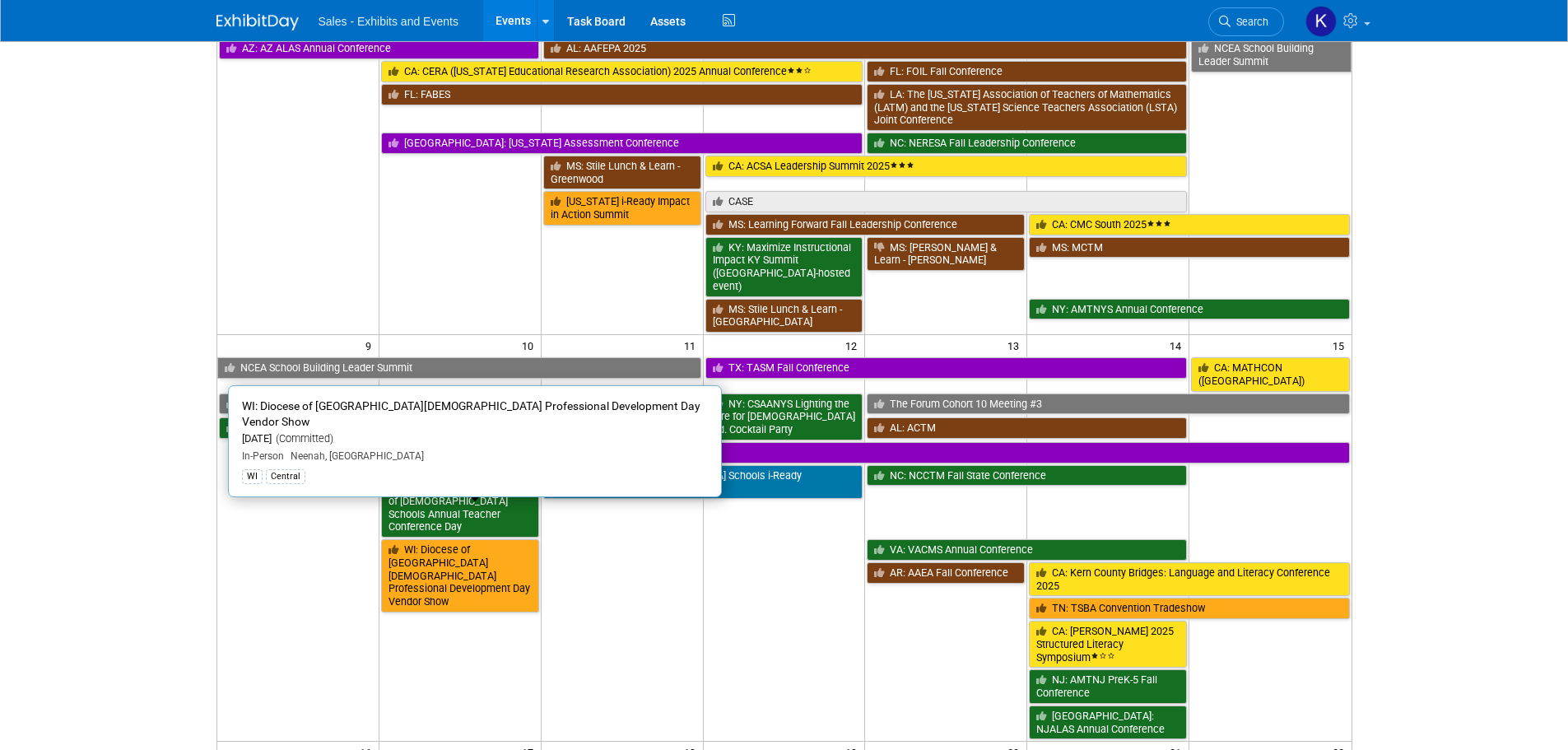
click at [466, 539] on link "WI: Diocese of Green Bay Catholic School Professional Development Day Vendor Sh…" at bounding box center [459, 575] width 158 height 73
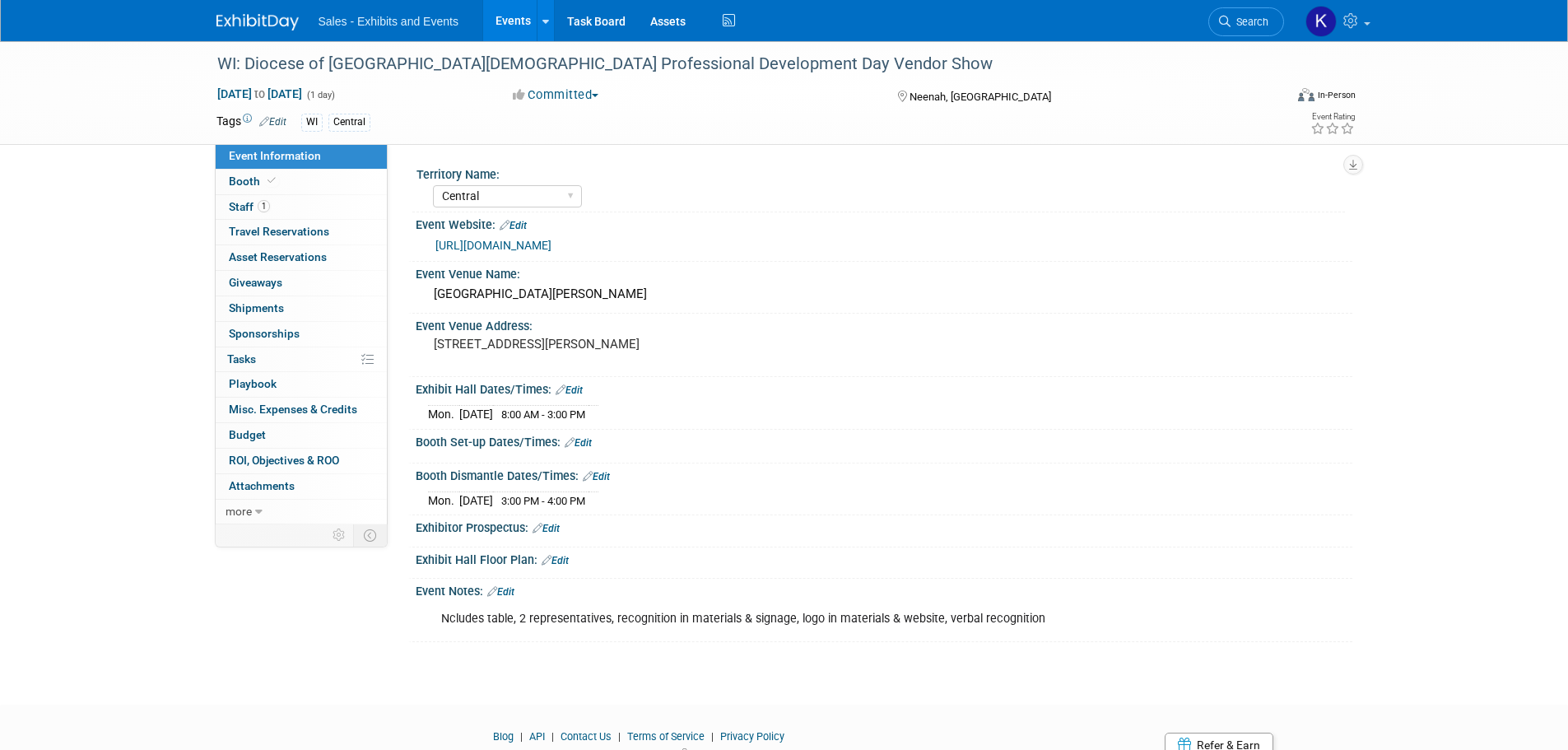
select select "Central"
click at [588, 441] on link "Edit" at bounding box center [578, 442] width 27 height 11
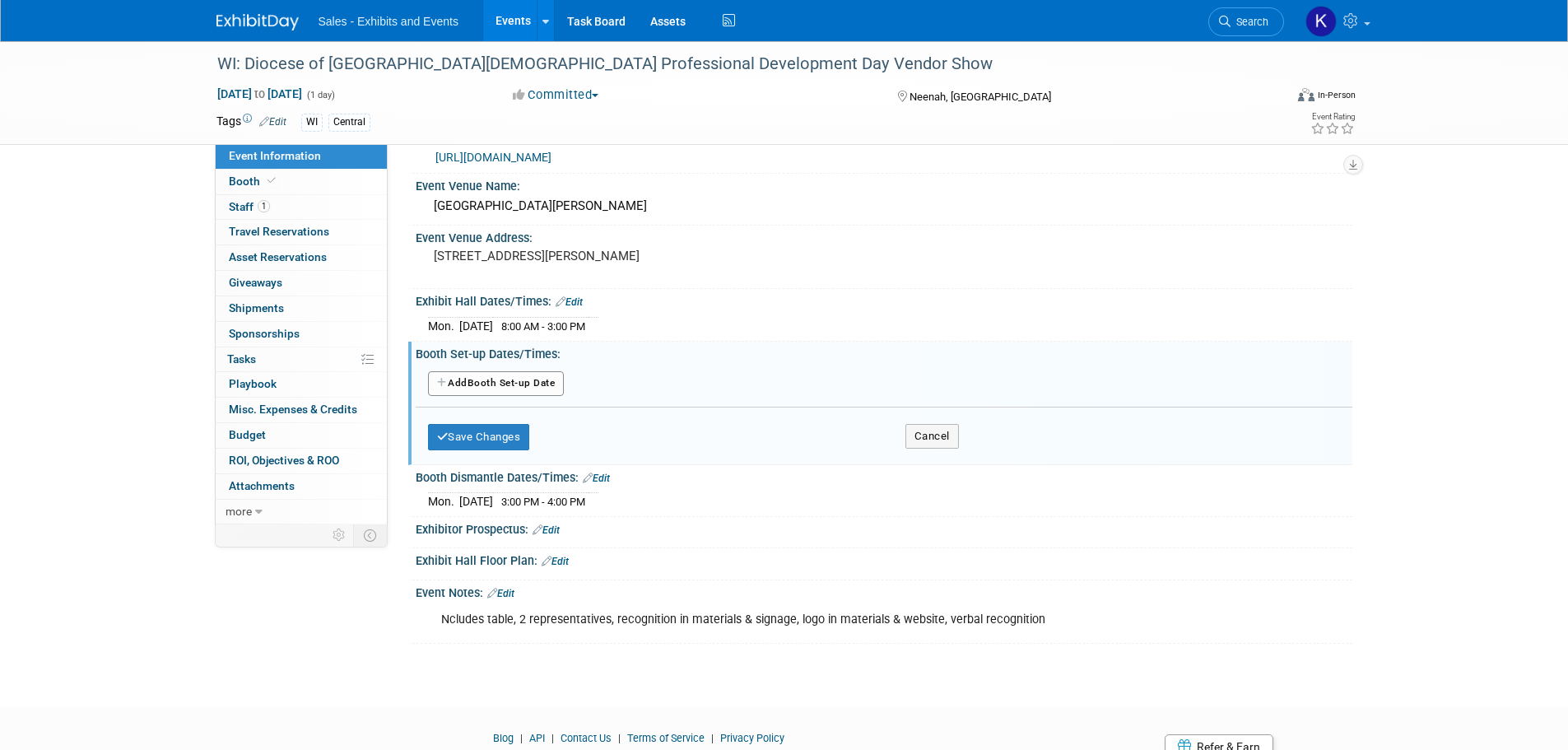
scroll to position [158, 0]
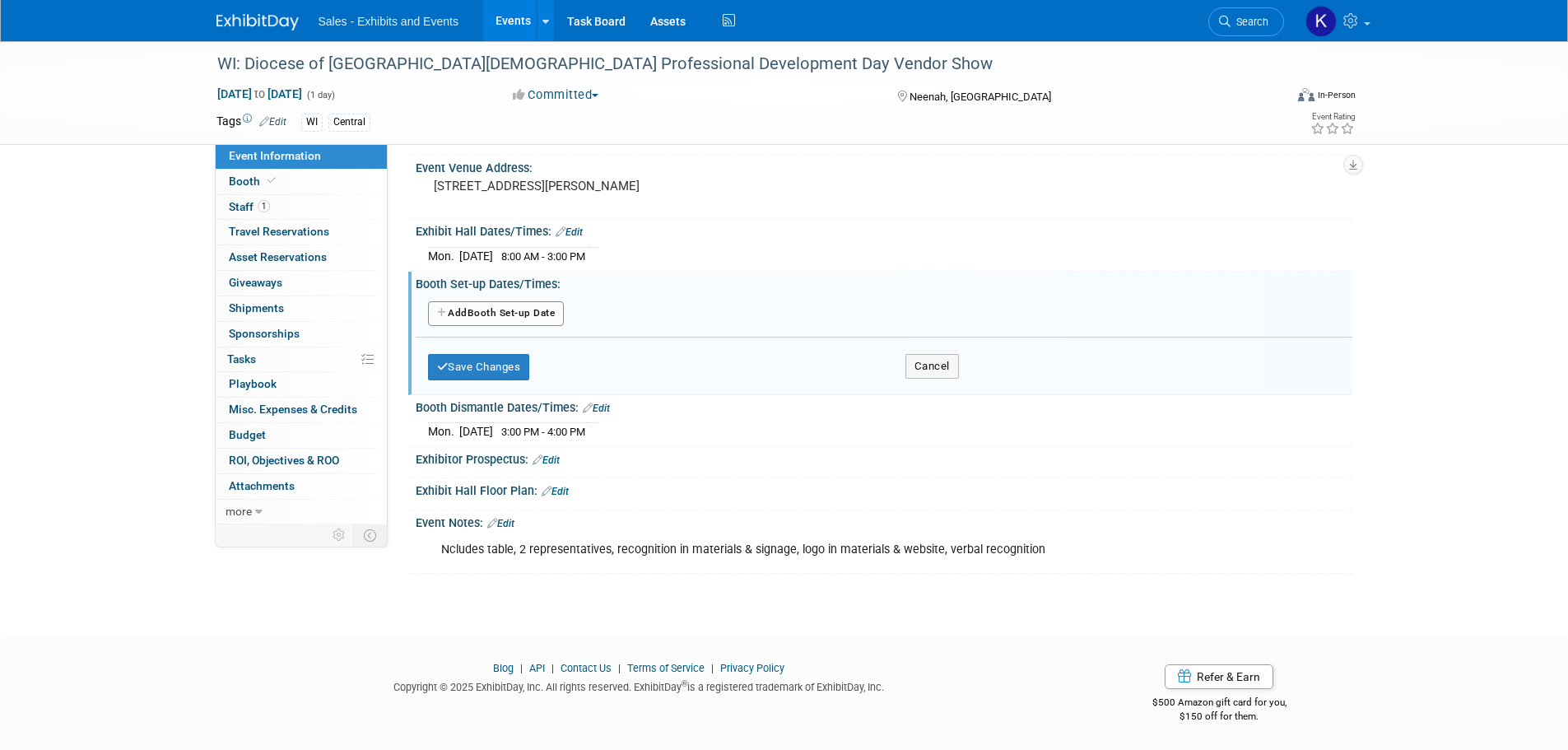
click at [536, 315] on button "Add Another Booth Set-up Date" at bounding box center [496, 313] width 136 height 24
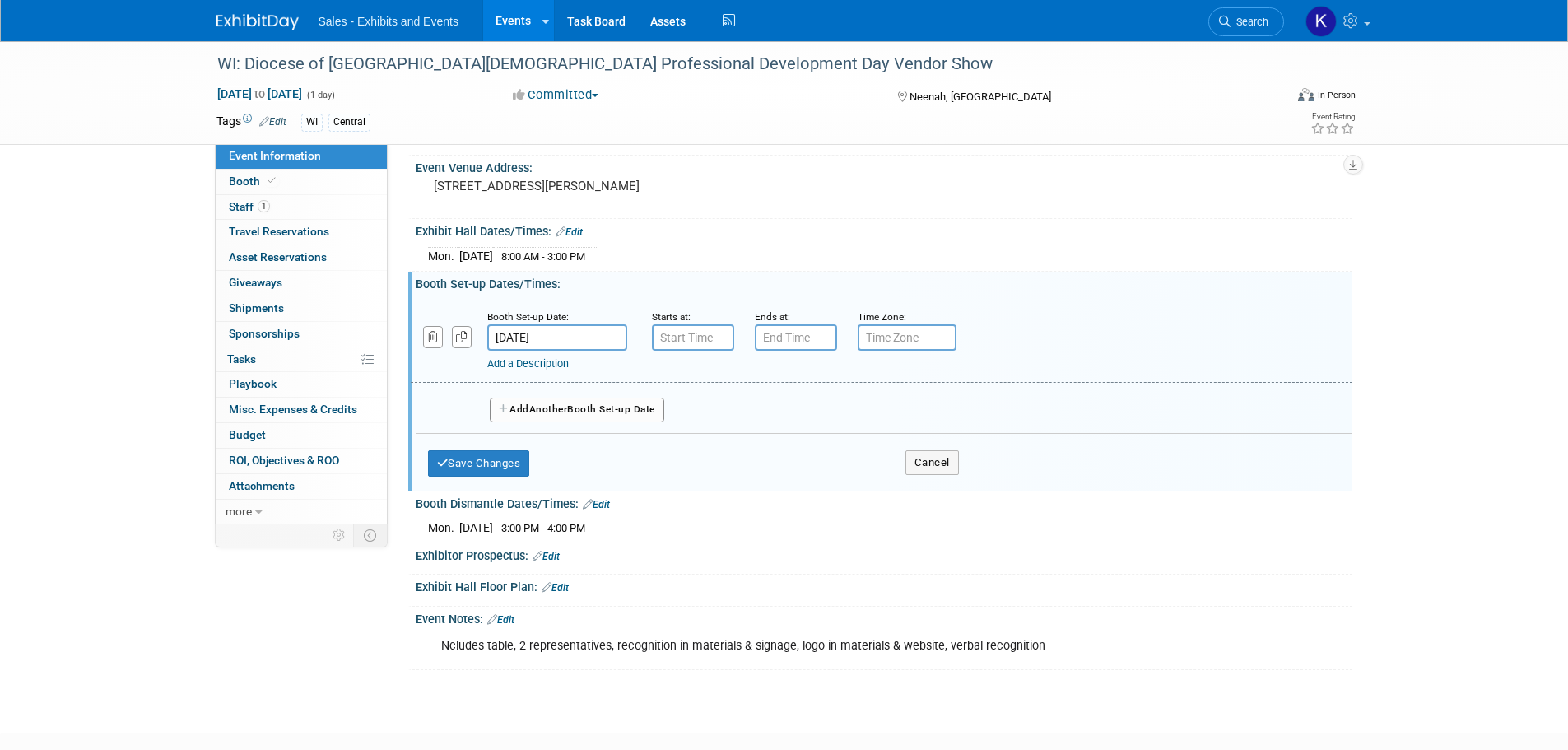
type input "7:00 AM"
click at [678, 329] on input "7:00 AM" at bounding box center [693, 337] width 82 height 26
click at [822, 480] on span at bounding box center [812, 486] width 111 height 29
drag, startPoint x: 795, startPoint y: 331, endPoint x: 818, endPoint y: 344, distance: 26.4
click at [796, 332] on input "7:00 PM" at bounding box center [796, 337] width 82 height 26
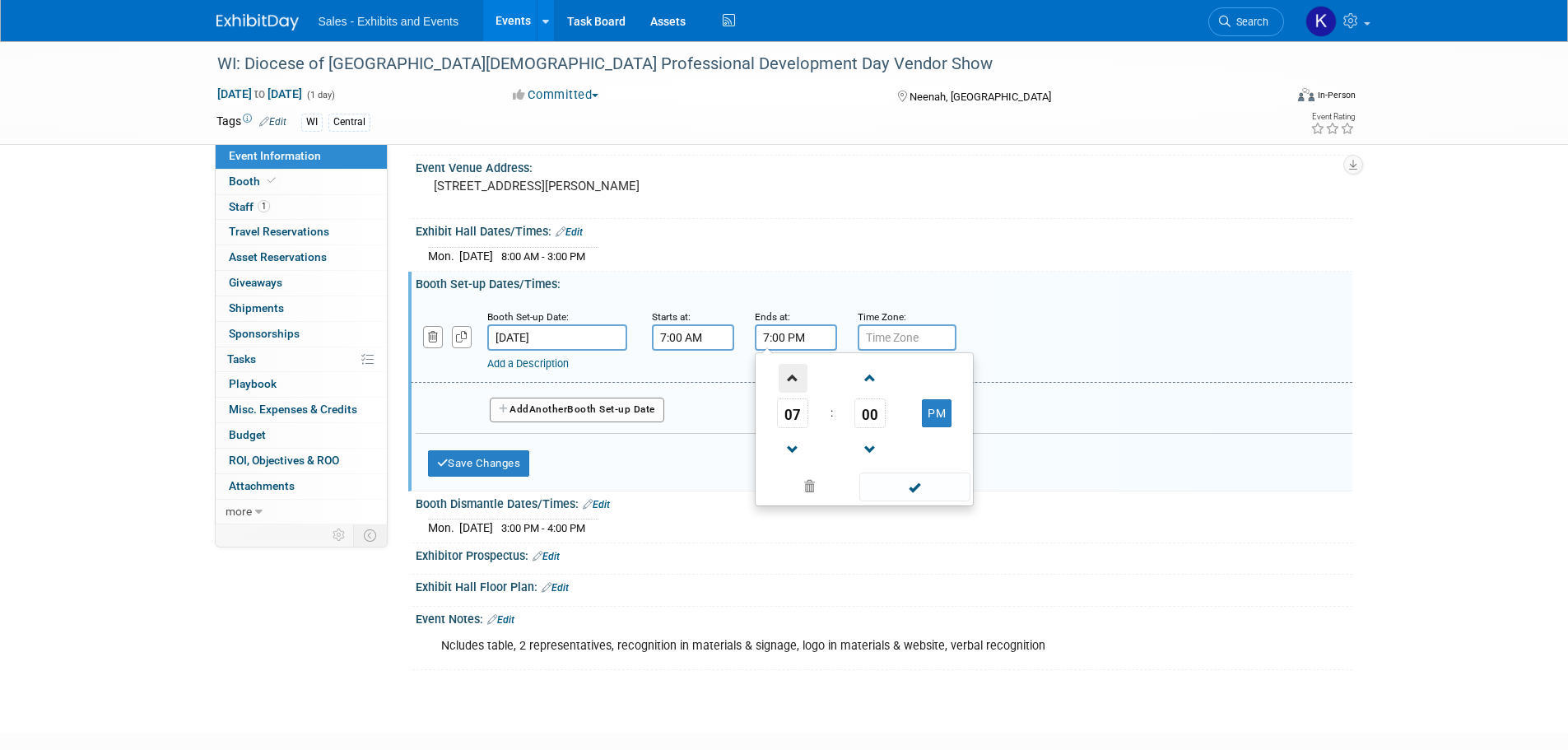
click at [792, 382] on span at bounding box center [793, 378] width 29 height 29
drag, startPoint x: 922, startPoint y: 409, endPoint x: 936, endPoint y: 430, distance: 25.2
click at [922, 410] on td "PM" at bounding box center [937, 413] width 65 height 30
click at [928, 409] on button "PM" at bounding box center [937, 413] width 30 height 28
type input "8:00 AM"
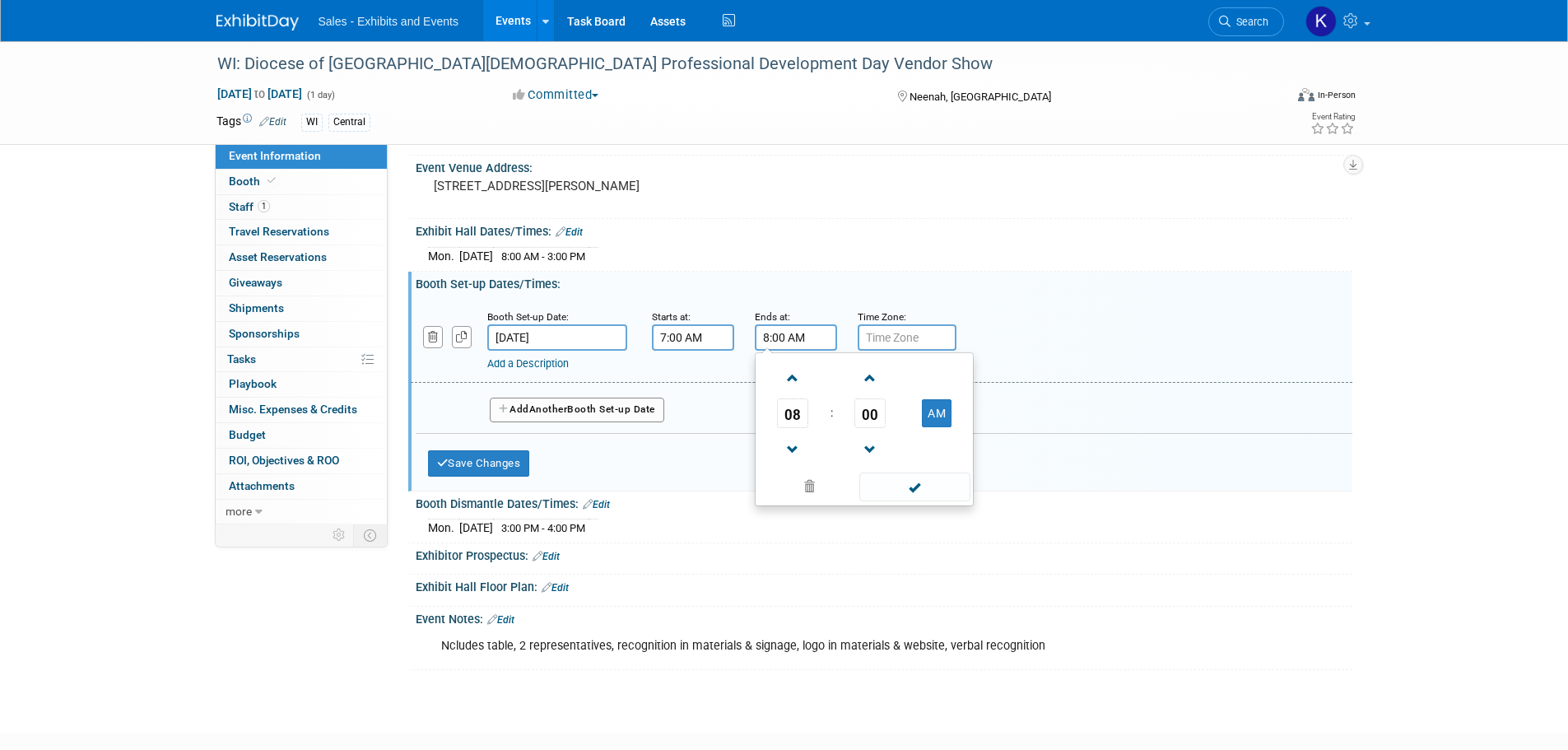
drag, startPoint x: 920, startPoint y: 492, endPoint x: 891, endPoint y: 494, distance: 29.1
click at [918, 492] on span at bounding box center [915, 486] width 111 height 29
click at [567, 407] on span "Another" at bounding box center [549, 409] width 38 height 11
select select "10"
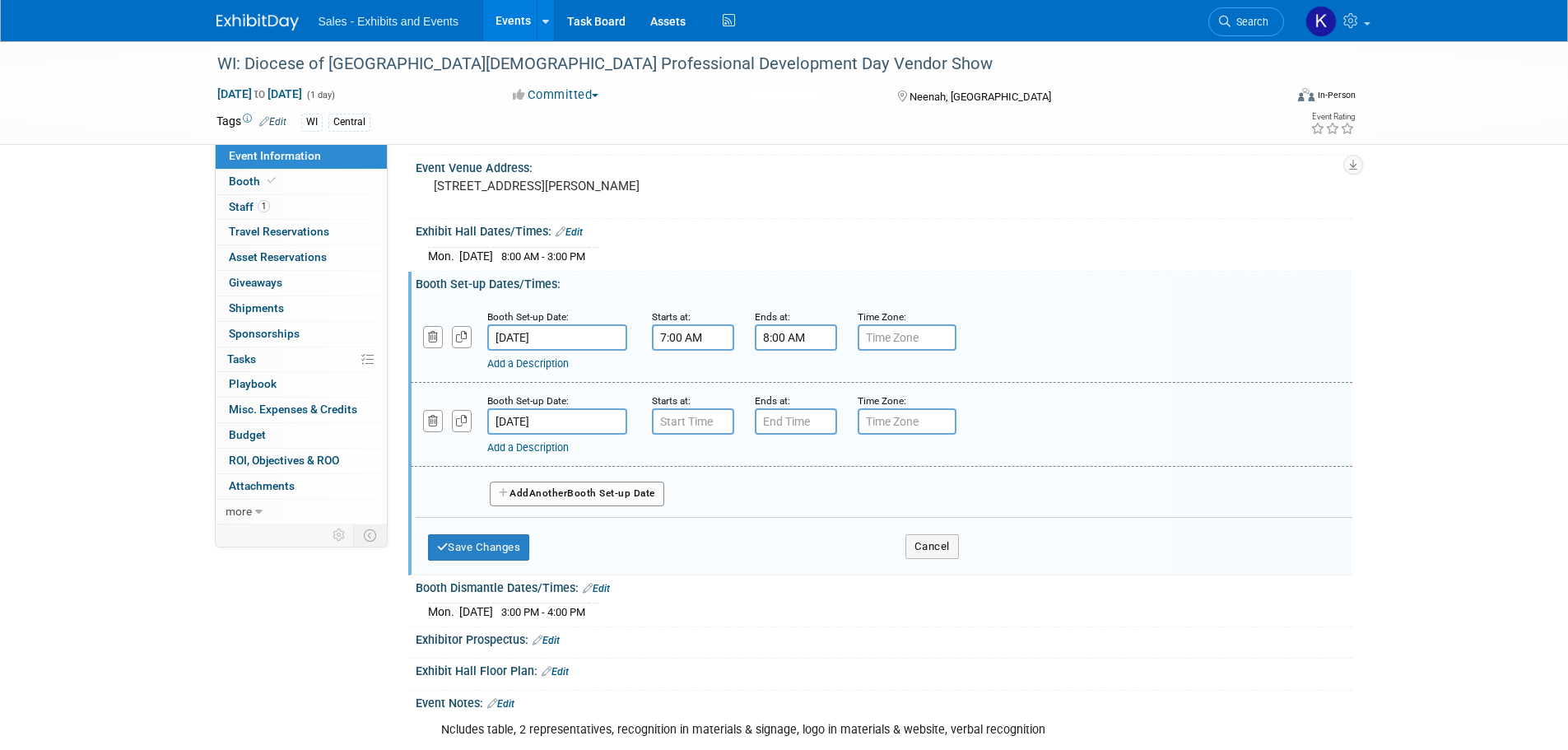
click at [603, 418] on input "[DATE]" at bounding box center [557, 421] width 140 height 26
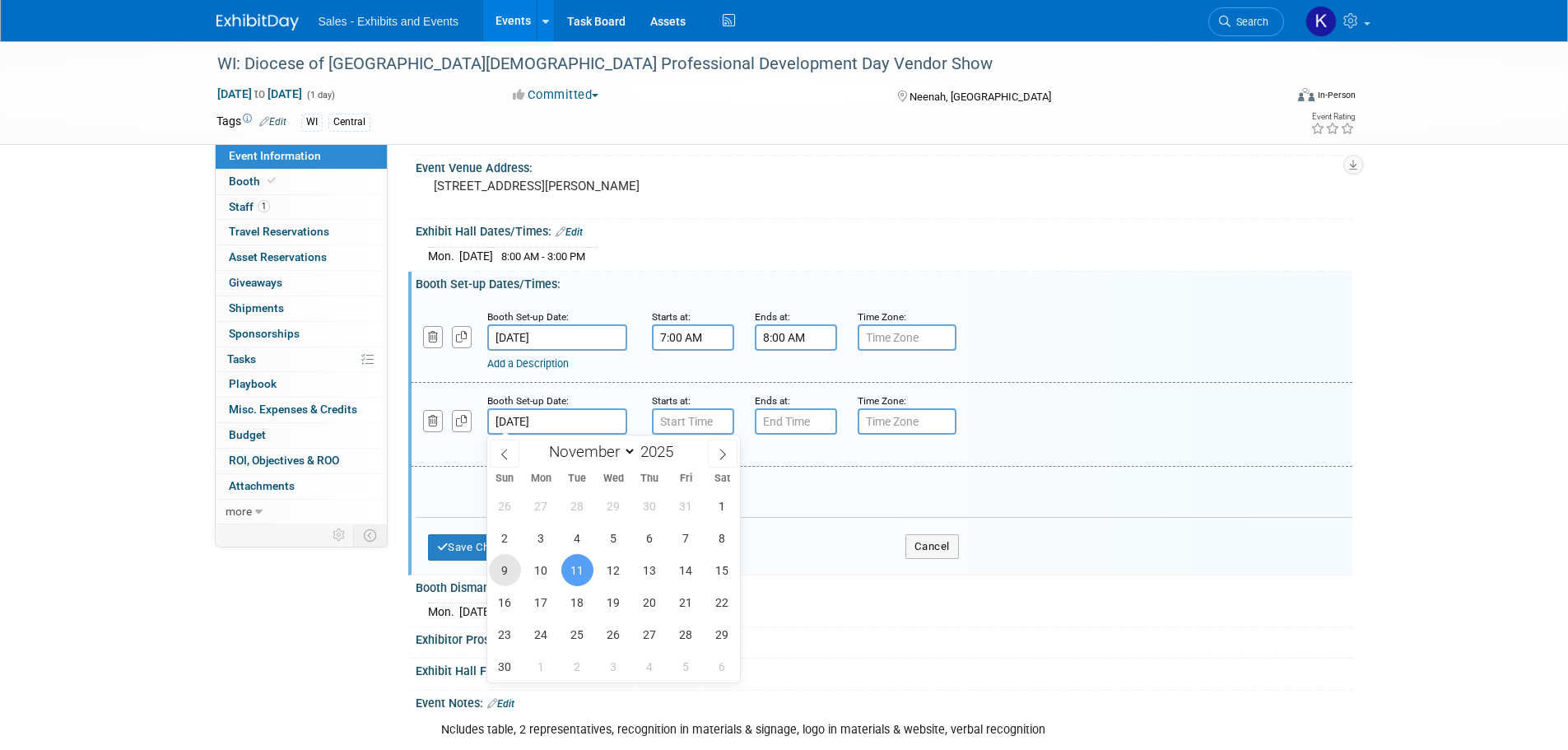
drag, startPoint x: 505, startPoint y: 565, endPoint x: 606, endPoint y: 536, distance: 105.1
click at [505, 565] on span "9" at bounding box center [505, 569] width 32 height 32
type input "[DATE]"
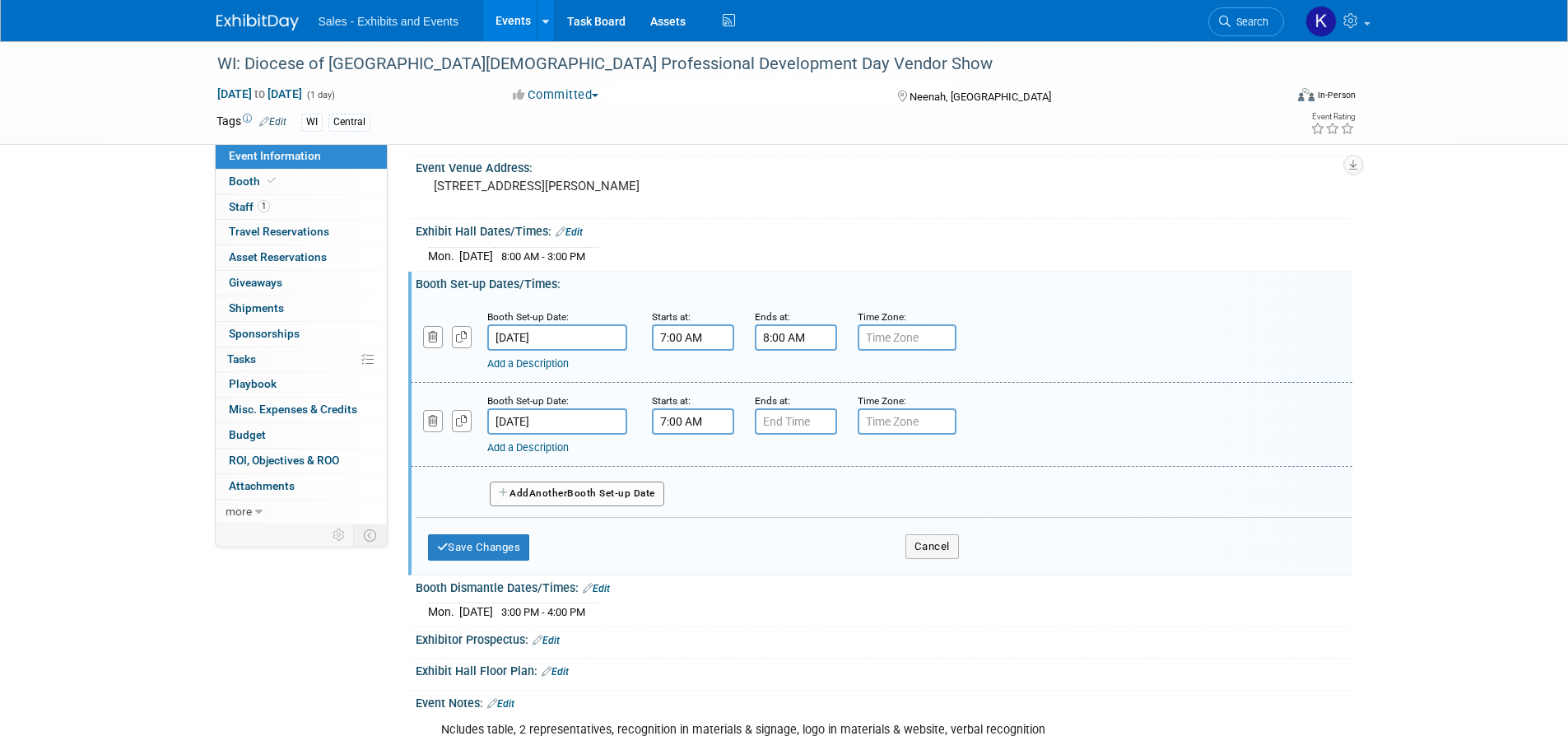
click at [700, 420] on input "7:00 AM" at bounding box center [693, 421] width 82 height 26
click at [690, 533] on span at bounding box center [690, 533] width 29 height 29
click at [692, 533] on span at bounding box center [690, 533] width 29 height 29
click at [693, 531] on span at bounding box center [690, 533] width 29 height 29
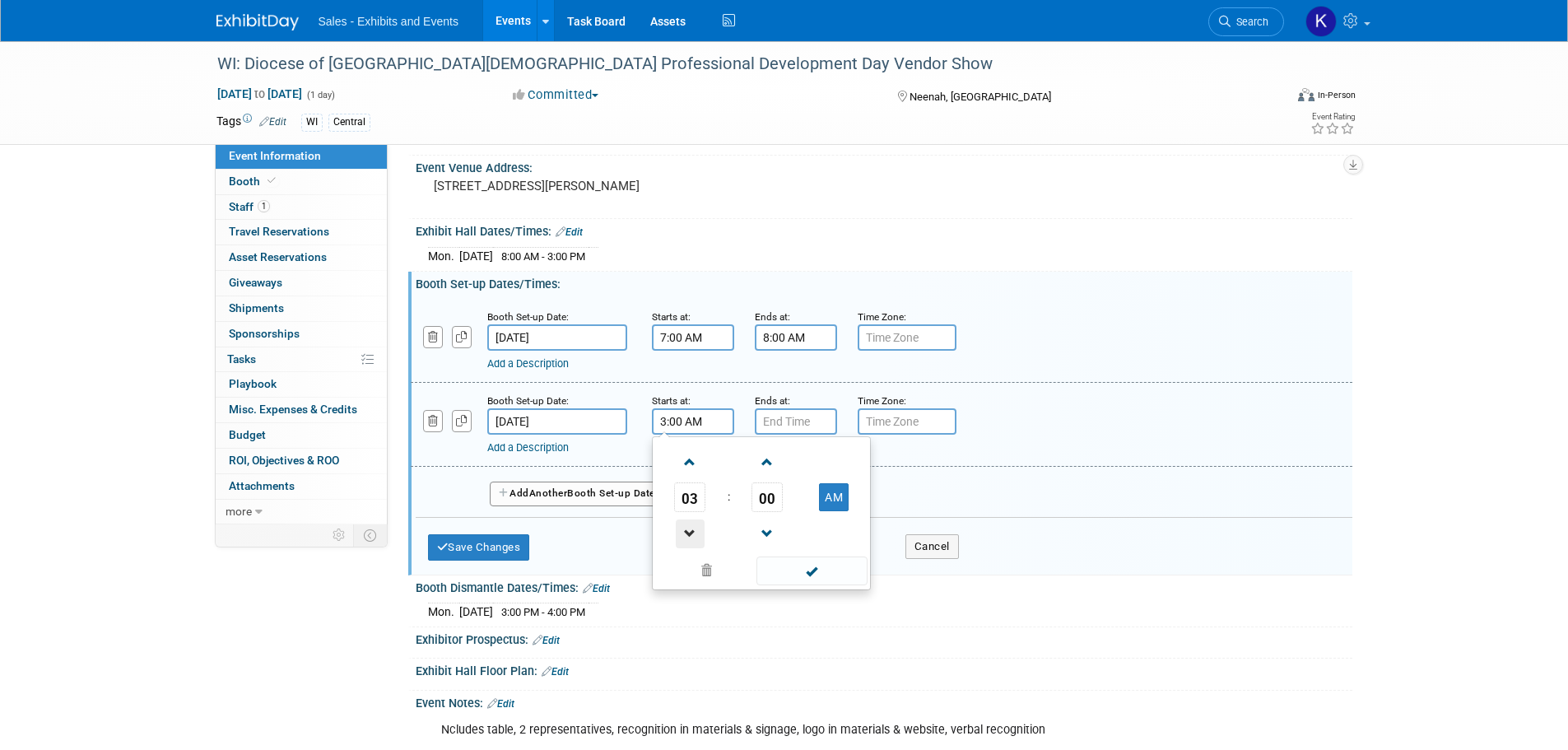
click at [693, 530] on span at bounding box center [690, 533] width 29 height 29
drag, startPoint x: 832, startPoint y: 493, endPoint x: 835, endPoint y: 529, distance: 36.1
click at [832, 499] on button "AM" at bounding box center [834, 497] width 30 height 28
type input "1:00 PM"
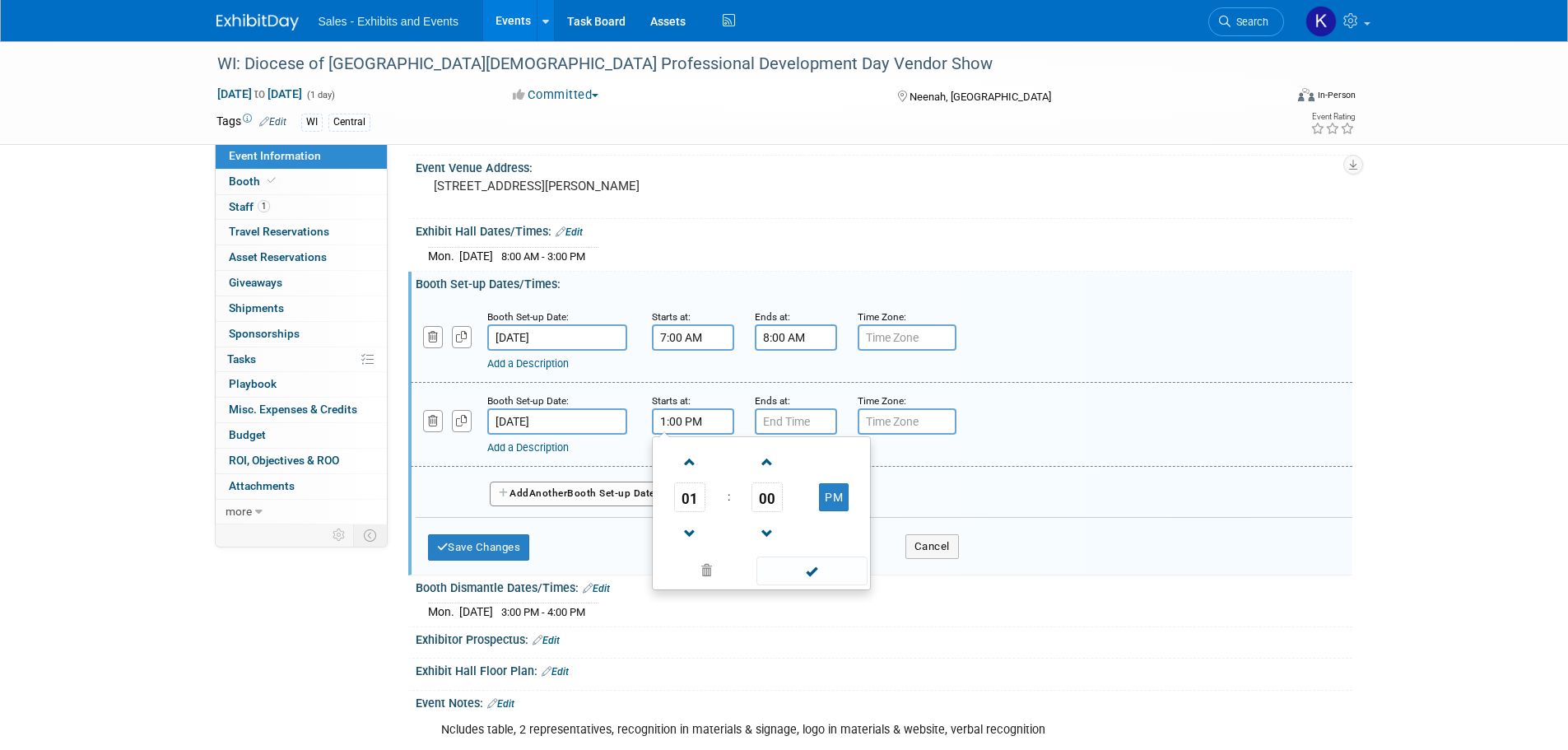
click at [822, 570] on span at bounding box center [812, 570] width 111 height 29
click at [473, 540] on button "Save Changes" at bounding box center [479, 547] width 102 height 26
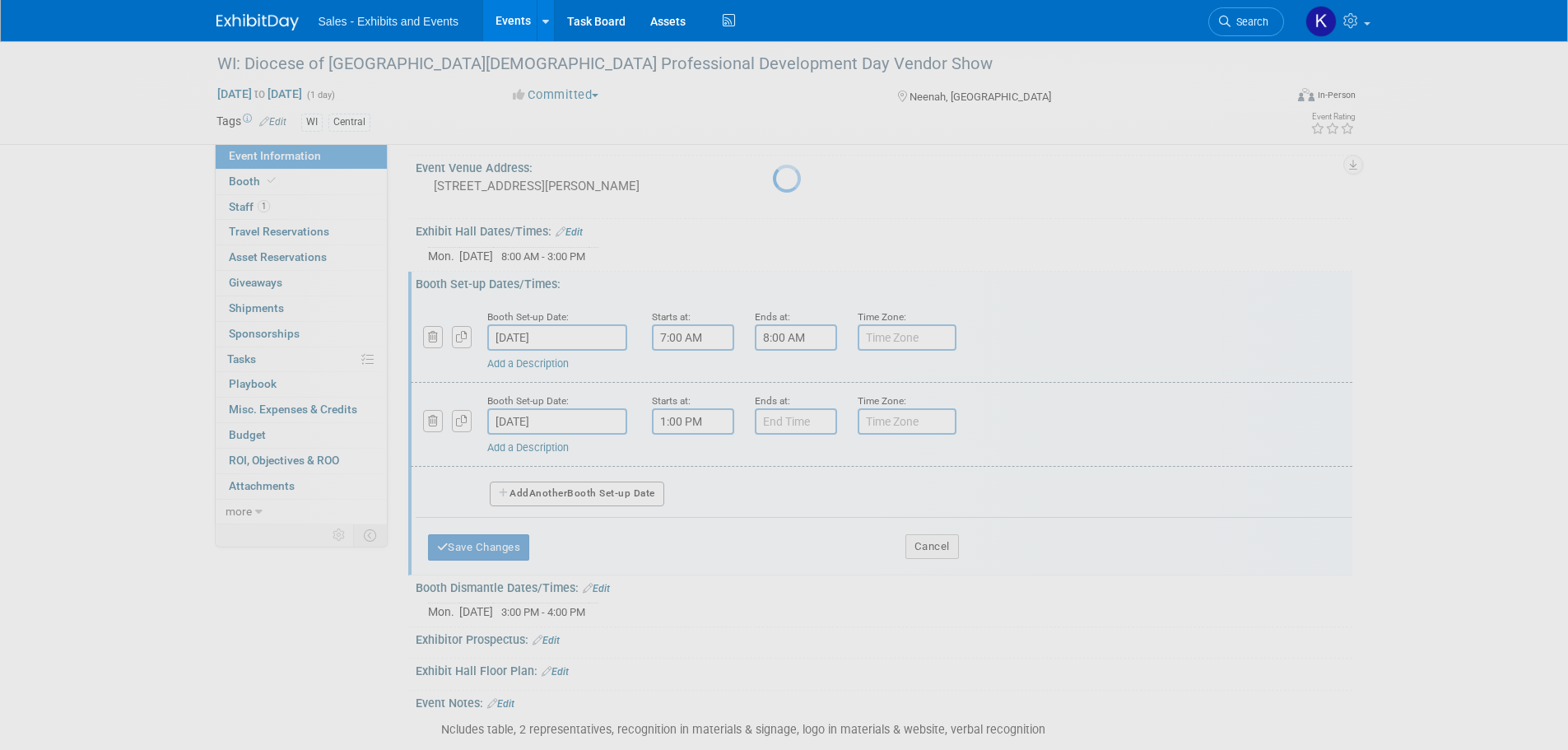
scroll to position [65, 0]
